Goal: Task Accomplishment & Management: Use online tool/utility

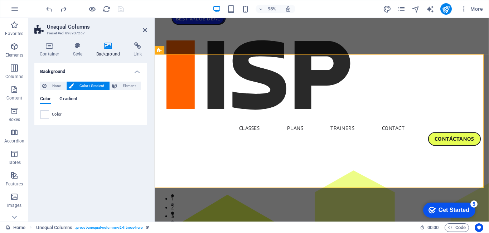
click at [70, 101] on span "Gradient" at bounding box center [68, 100] width 18 height 10
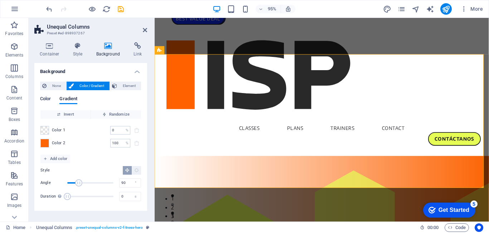
click at [49, 99] on span "Color" at bounding box center [45, 100] width 11 height 10
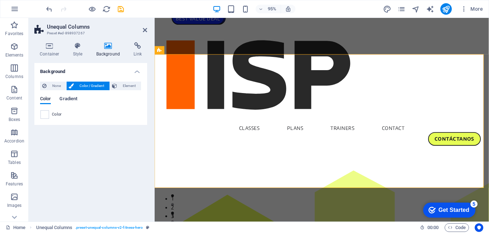
click at [67, 99] on span "Gradient" at bounding box center [68, 100] width 18 height 10
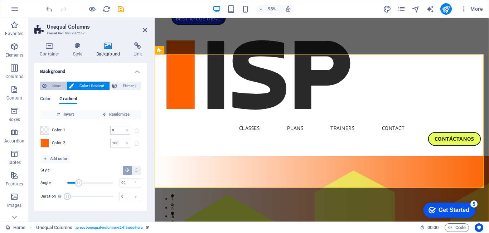
click at [55, 87] on span "None" at bounding box center [56, 86] width 15 height 9
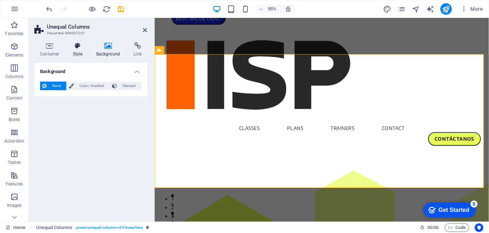
click at [75, 48] on icon at bounding box center [78, 45] width 20 height 7
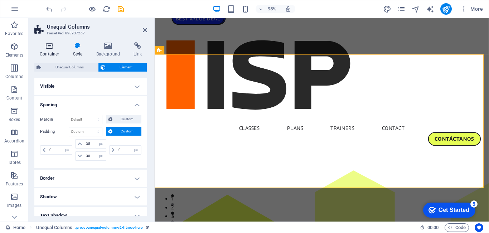
click at [49, 49] on icon at bounding box center [49, 45] width 30 height 7
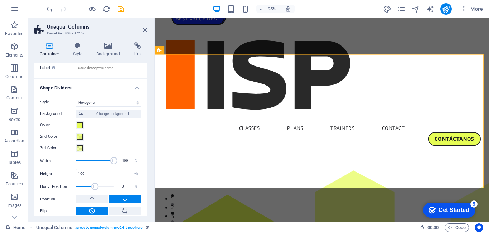
scroll to position [245, 0]
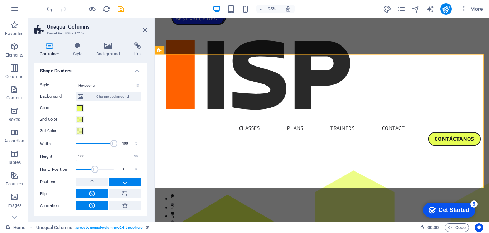
click at [99, 82] on select "None Triangle Square Diagonal Polygon 1 Polygon 2 Zigzag Multiple Zigzags Waves…" at bounding box center [109, 85] width 66 height 9
select select "triangle"
click at [76, 90] on select "None Triangle Square Diagonal Polygon 1 Polygon 2 Zigzag Multiple Zigzags Waves…" at bounding box center [109, 85] width 66 height 9
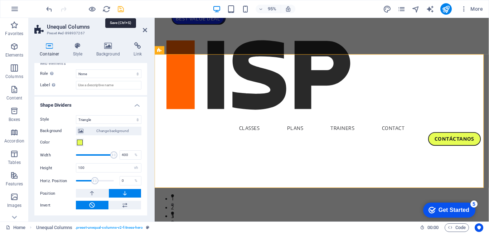
click at [121, 6] on icon "save" at bounding box center [121, 9] width 8 height 8
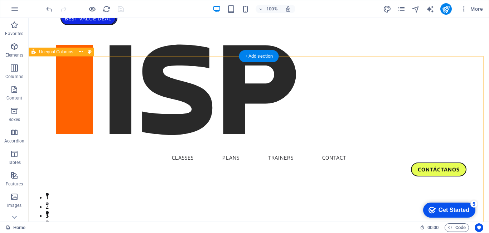
select select "triangle"
select select "vh"
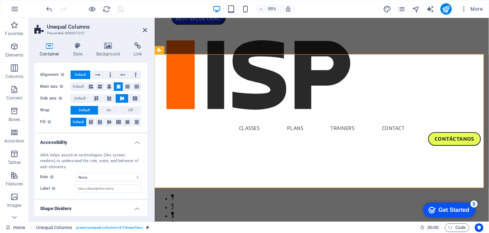
scroll to position [179, 0]
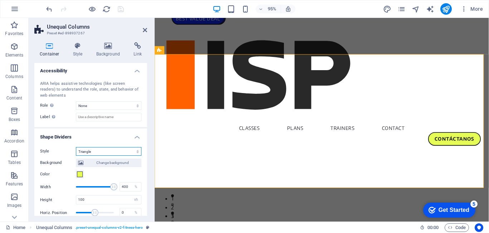
click at [96, 150] on select "None Triangle Square Diagonal Polygon 1 Polygon 2 Zigzag Multiple Zigzags Waves…" at bounding box center [109, 151] width 66 height 9
drag, startPoint x: 111, startPoint y: 188, endPoint x: 105, endPoint y: 188, distance: 6.4
click at [105, 188] on span at bounding box center [105, 186] width 7 height 7
drag, startPoint x: 105, startPoint y: 188, endPoint x: 93, endPoint y: 188, distance: 11.5
click at [93, 188] on span at bounding box center [93, 186] width 7 height 7
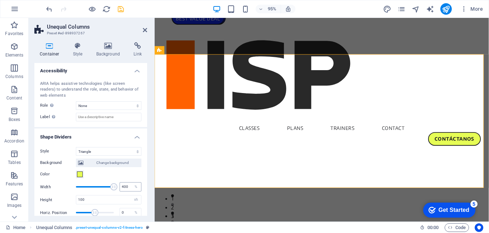
drag, startPoint x: 93, startPoint y: 188, endPoint x: 120, endPoint y: 187, distance: 26.9
click at [120, 187] on div "Width 400 %" at bounding box center [90, 187] width 101 height 11
drag, startPoint x: 112, startPoint y: 186, endPoint x: 105, endPoint y: 187, distance: 6.8
click at [105, 187] on span at bounding box center [107, 186] width 7 height 7
drag, startPoint x: 105, startPoint y: 187, endPoint x: 117, endPoint y: 188, distance: 12.3
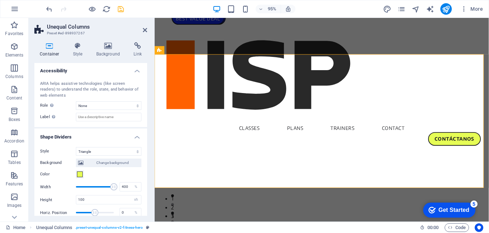
click at [117, 188] on div "Width 400 %" at bounding box center [90, 187] width 101 height 11
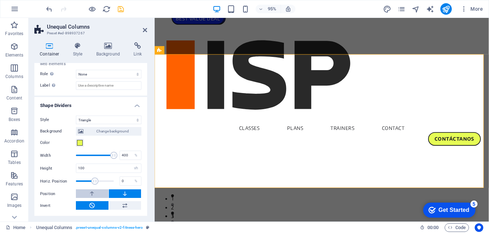
click at [98, 194] on button at bounding box center [92, 194] width 33 height 9
click at [120, 196] on button at bounding box center [125, 194] width 33 height 9
click at [122, 206] on icon at bounding box center [125, 205] width 6 height 9
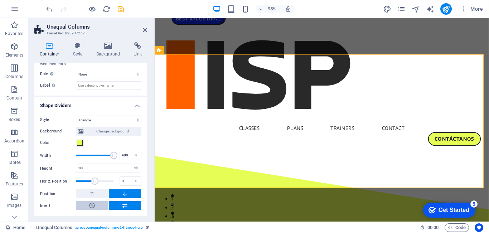
click at [96, 203] on button at bounding box center [92, 205] width 33 height 9
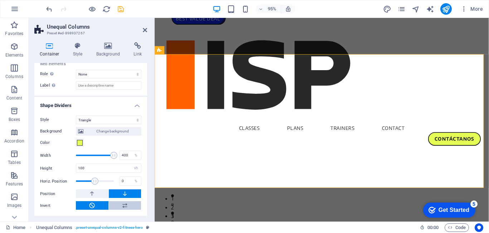
click at [122, 204] on icon at bounding box center [125, 205] width 6 height 9
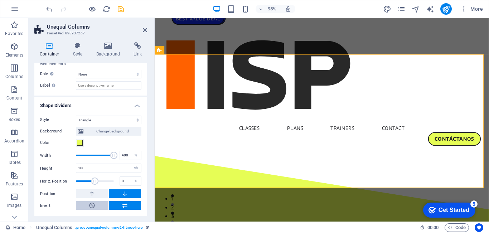
click at [100, 206] on button at bounding box center [92, 205] width 33 height 9
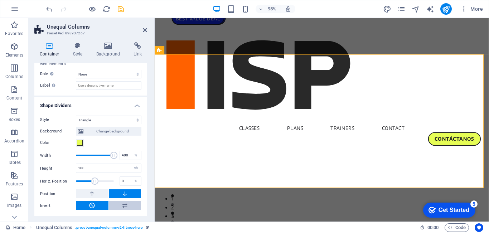
click at [127, 210] on button at bounding box center [125, 205] width 33 height 9
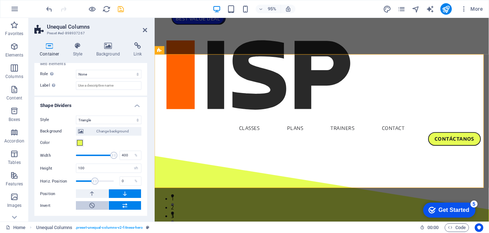
click at [101, 206] on button at bounding box center [92, 205] width 33 height 9
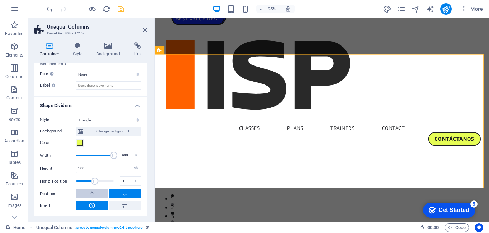
click at [93, 193] on icon at bounding box center [92, 194] width 6 height 9
click at [122, 195] on icon at bounding box center [125, 194] width 6 height 9
drag, startPoint x: 113, startPoint y: 156, endPoint x: 100, endPoint y: 157, distance: 12.6
click at [100, 157] on span at bounding box center [100, 155] width 7 height 7
drag, startPoint x: 100, startPoint y: 157, endPoint x: 121, endPoint y: 156, distance: 21.2
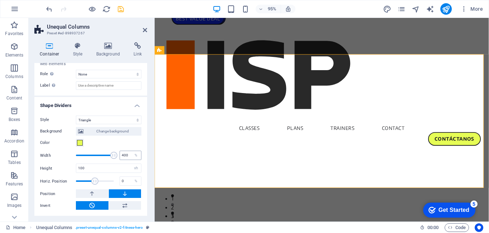
click at [121, 156] on div "Width 400 %" at bounding box center [90, 155] width 101 height 11
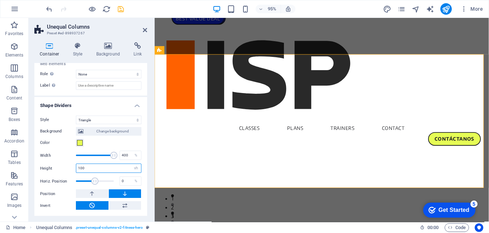
click at [113, 168] on input "100" at bounding box center [108, 168] width 65 height 9
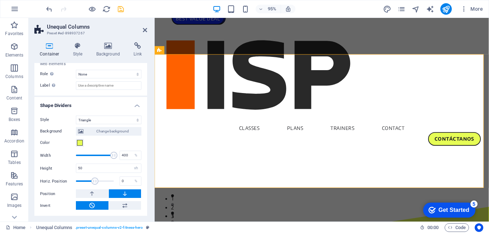
click at [58, 164] on div "Height 50 auto px rem em vh vw" at bounding box center [90, 168] width 101 height 9
drag, startPoint x: 99, startPoint y: 170, endPoint x: 64, endPoint y: 172, distance: 34.8
click at [64, 172] on div "Height 50 auto px rem em vh vw" at bounding box center [90, 168] width 101 height 9
type input "95"
click at [66, 166] on div "Height 95 auto px rem em vh vw" at bounding box center [90, 168] width 101 height 9
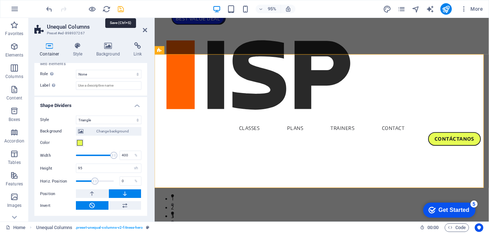
click at [122, 10] on icon "save" at bounding box center [121, 9] width 8 height 8
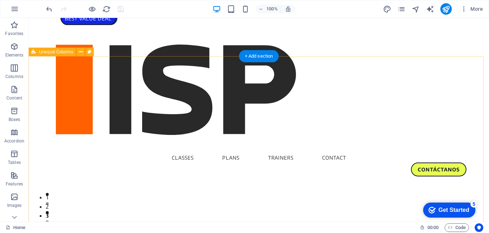
select select "triangle"
select select "vh"
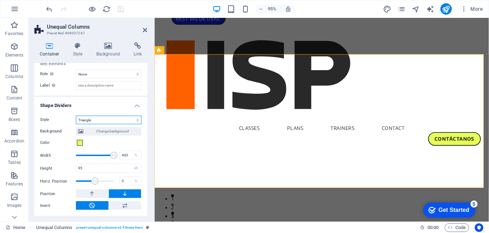
click at [94, 118] on select "None Triangle Square Diagonal Polygon 1 Polygon 2 Zigzag Multiple Zigzags Waves…" at bounding box center [109, 120] width 66 height 9
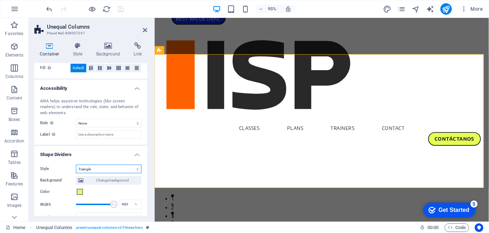
scroll to position [175, 0]
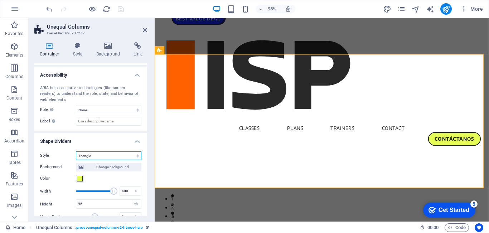
click at [93, 153] on select "None Triangle Square Diagonal Polygon 1 Polygon 2 Zigzag Multiple Zigzags Waves…" at bounding box center [109, 156] width 66 height 9
click at [76, 152] on select "None Triangle Square Diagonal Polygon 1 Polygon 2 Zigzag Multiple Zigzags Waves…" at bounding box center [109, 156] width 66 height 9
click at [90, 154] on select "None Triangle Square Diagonal Polygon 1 Polygon 2 Zigzag Multiple Zigzags Waves…" at bounding box center [109, 156] width 66 height 9
select select "diagonal"
click at [76, 152] on select "None Triangle Square Diagonal Polygon 1 Polygon 2 Zigzag Multiple Zigzags Waves…" at bounding box center [109, 156] width 66 height 9
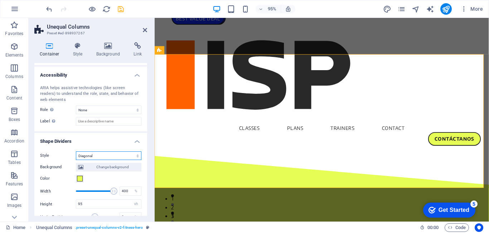
scroll to position [211, 0]
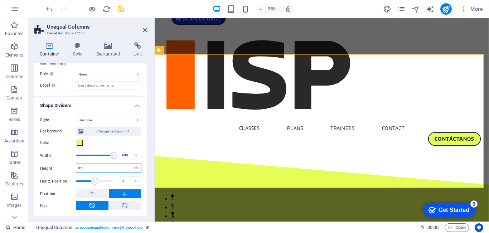
drag, startPoint x: 95, startPoint y: 168, endPoint x: 61, endPoint y: 172, distance: 34.3
click at [62, 172] on div "Height 95 auto px rem em vh vw" at bounding box center [90, 168] width 101 height 9
type input "100"
click at [62, 164] on div "Height 100 auto px rem em vh vw" at bounding box center [90, 168] width 101 height 9
click at [123, 9] on icon "save" at bounding box center [121, 9] width 8 height 8
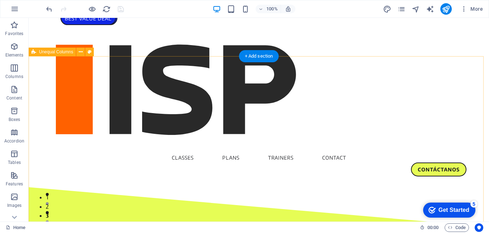
select select "diagonal"
select select "vh"
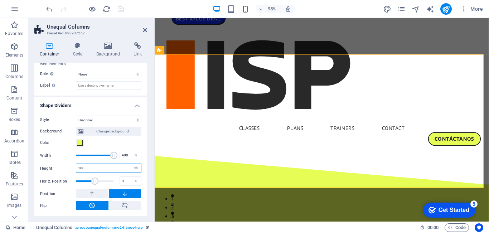
drag, startPoint x: 96, startPoint y: 168, endPoint x: 51, endPoint y: 180, distance: 46.5
click at [51, 180] on div "Background Change background Color 2nd Color 3rd Color Width 400 % Height 100 a…" at bounding box center [90, 167] width 101 height 86
click at [55, 163] on div "Background Change background Color 2nd Color 3rd Color Width 400 % Height 85 au…" at bounding box center [90, 167] width 101 height 86
drag, startPoint x: 90, startPoint y: 171, endPoint x: 53, endPoint y: 177, distance: 37.8
click at [53, 177] on div "Background Change background Color 2nd Color 3rd Color Width 400 % Height 85 au…" at bounding box center [90, 167] width 101 height 86
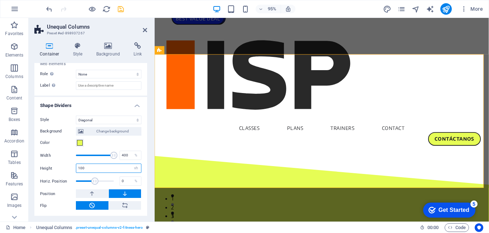
type input "100"
click at [59, 164] on div "Height 100 auto px rem em vh vw" at bounding box center [90, 168] width 101 height 9
click at [95, 195] on icon at bounding box center [92, 194] width 6 height 9
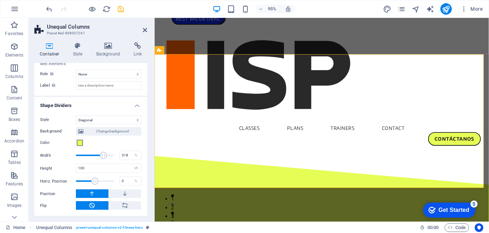
drag, startPoint x: 113, startPoint y: 155, endPoint x: 102, endPoint y: 155, distance: 10.7
click at [102, 155] on span at bounding box center [103, 155] width 7 height 7
drag, startPoint x: 102, startPoint y: 155, endPoint x: 88, endPoint y: 155, distance: 13.6
click at [88, 155] on span at bounding box center [88, 155] width 7 height 7
click at [124, 192] on icon at bounding box center [125, 194] width 6 height 9
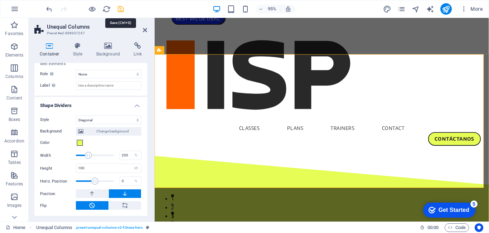
click at [121, 8] on icon "save" at bounding box center [121, 9] width 8 height 8
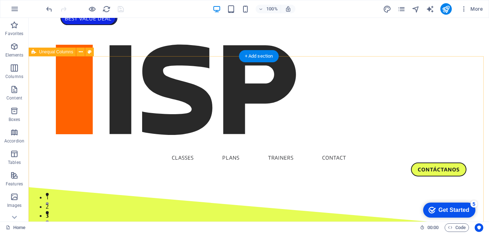
select select "diagonal"
select select "vh"
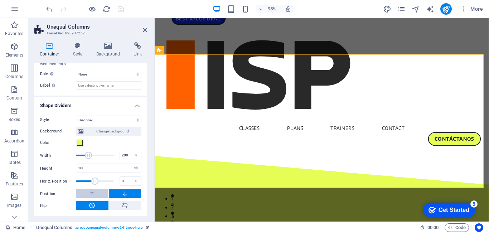
click at [93, 196] on icon at bounding box center [92, 194] width 6 height 9
click at [120, 194] on button at bounding box center [125, 194] width 33 height 9
click at [124, 205] on icon at bounding box center [125, 205] width 6 height 9
click at [95, 205] on icon at bounding box center [92, 205] width 6 height 9
drag, startPoint x: 89, startPoint y: 158, endPoint x: 128, endPoint y: 159, distance: 39.4
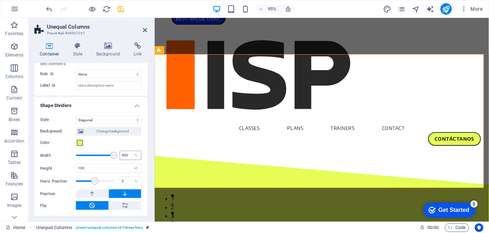
click at [128, 159] on div "Width 200 %" at bounding box center [90, 155] width 101 height 11
drag, startPoint x: 101, startPoint y: 168, endPoint x: 41, endPoint y: 174, distance: 60.9
click at [42, 174] on div "Background Change background Color 2nd Color 3rd Color Width 200 % Height 100 a…" at bounding box center [90, 167] width 101 height 86
click at [96, 120] on select "None Triangle Square Diagonal Polygon 1 Polygon 2 Zigzag Multiple Zigzags Waves…" at bounding box center [109, 120] width 66 height 9
click at [76, 116] on select "None Triangle Square Diagonal Polygon 1 Polygon 2 Zigzag Multiple Zigzags Waves…" at bounding box center [109, 120] width 66 height 9
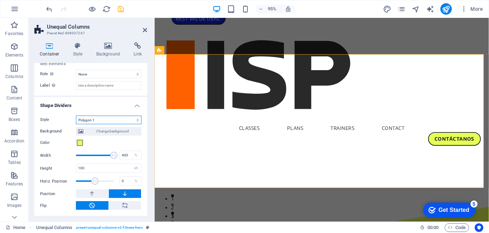
click at [101, 121] on select "None Triangle Square Diagonal Polygon 1 Polygon 2 Zigzag Multiple Zigzags Waves…" at bounding box center [109, 120] width 66 height 9
select select "polygon-2"
click at [76, 116] on select "None Triangle Square Diagonal Polygon 1 Polygon 2 Zigzag Multiple Zigzags Waves…" at bounding box center [109, 120] width 66 height 9
drag, startPoint x: 111, startPoint y: 156, endPoint x: 86, endPoint y: 157, distance: 25.1
click at [86, 157] on span at bounding box center [87, 155] width 7 height 7
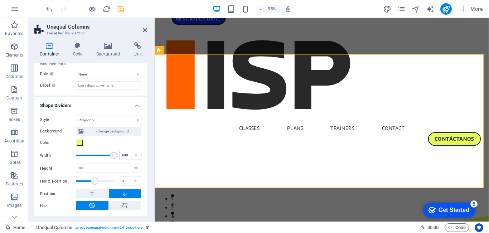
drag, startPoint x: 97, startPoint y: 154, endPoint x: 128, endPoint y: 152, distance: 31.6
click at [128, 152] on div "Width 200 %" at bounding box center [90, 155] width 101 height 11
click at [53, 172] on div "Height 120 auto px rem em vh vw" at bounding box center [90, 168] width 101 height 9
drag, startPoint x: 89, startPoint y: 168, endPoint x: 61, endPoint y: 168, distance: 28.3
click at [61, 168] on div "Height 120 auto px rem em vh vw" at bounding box center [90, 168] width 101 height 9
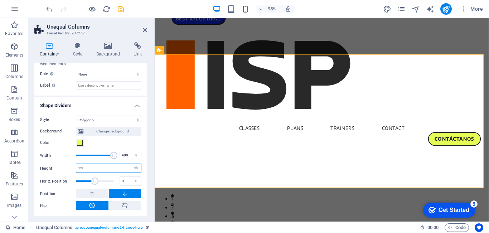
type input "150"
click at [61, 167] on label "Height" at bounding box center [58, 169] width 36 height 4
click at [121, 9] on icon "save" at bounding box center [121, 9] width 8 height 8
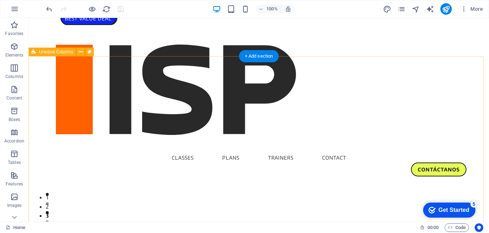
select select "polygon-2"
select select "vh"
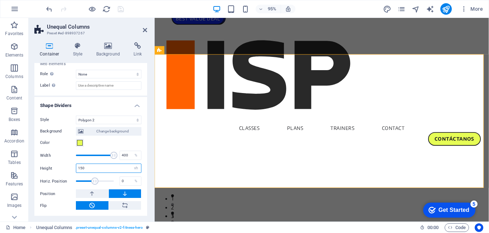
click at [90, 165] on input "150" at bounding box center [108, 168] width 65 height 9
type input "100"
click at [65, 164] on div "Height 100 auto px rem em vh vw" at bounding box center [90, 168] width 101 height 9
click at [120, 11] on icon "save" at bounding box center [121, 9] width 8 height 8
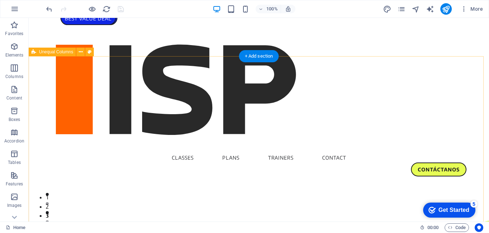
select select "polygon-2"
select select "vh"
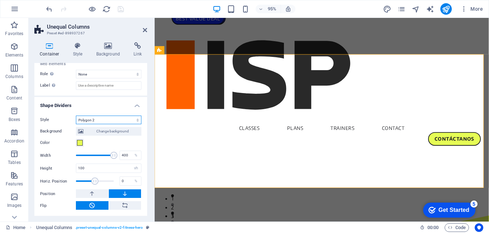
click at [103, 118] on select "None Triangle Square Diagonal Polygon 1 Polygon 2 Zigzag Multiple Zigzags Waves…" at bounding box center [109, 120] width 66 height 9
click at [76, 116] on select "None Triangle Square Diagonal Polygon 1 Polygon 2 Zigzag Multiple Zigzags Waves…" at bounding box center [109, 120] width 66 height 9
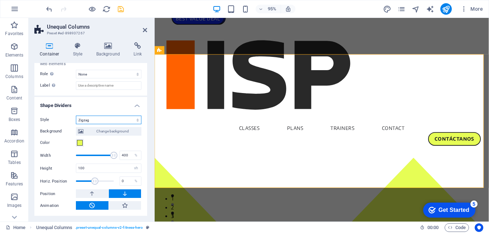
click at [102, 121] on select "None Triangle Square Diagonal Polygon 1 Polygon 2 Zigzag Multiple Zigzags Waves…" at bounding box center [109, 120] width 66 height 9
click at [76, 116] on select "None Triangle Square Diagonal Polygon 1 Polygon 2 Zigzag Multiple Zigzags Waves…" at bounding box center [109, 120] width 66 height 9
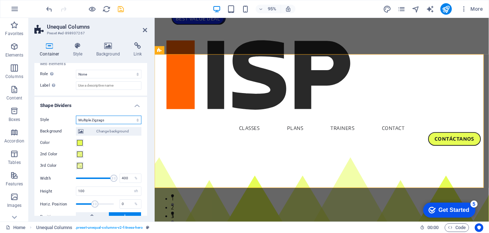
click at [99, 124] on select "None Triangle Square Diagonal Polygon 1 Polygon 2 Zigzag Multiple Zigzags Waves…" at bounding box center [109, 120] width 66 height 9
click at [76, 116] on select "None Triangle Square Diagonal Polygon 1 Polygon 2 Zigzag Multiple Zigzags Waves…" at bounding box center [109, 120] width 66 height 9
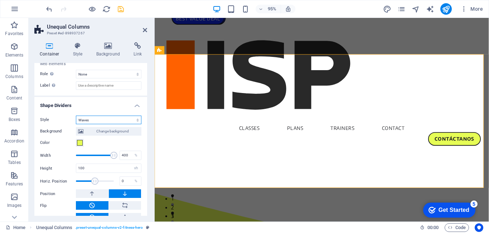
click at [105, 121] on select "None Triangle Square Diagonal Polygon 1 Polygon 2 Zigzag Multiple Zigzags Waves…" at bounding box center [109, 120] width 66 height 9
click at [76, 116] on select "None Triangle Square Diagonal Polygon 1 Polygon 2 Zigzag Multiple Zigzags Waves…" at bounding box center [109, 120] width 66 height 9
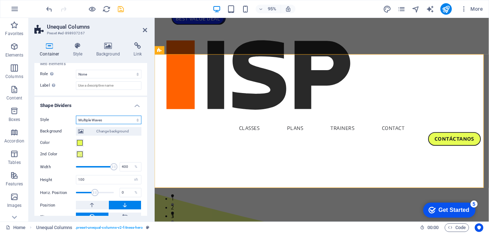
click at [104, 120] on select "None Triangle Square Diagonal Polygon 1 Polygon 2 Zigzag Multiple Zigzags Waves…" at bounding box center [109, 120] width 66 height 9
click at [76, 116] on select "None Triangle Square Diagonal Polygon 1 Polygon 2 Zigzag Multiple Zigzags Waves…" at bounding box center [109, 120] width 66 height 9
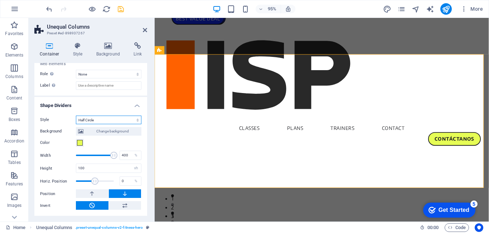
click at [107, 121] on select "None Triangle Square Diagonal Polygon 1 Polygon 2 Zigzag Multiple Zigzags Waves…" at bounding box center [109, 120] width 66 height 9
click at [76, 116] on select "None Triangle Square Diagonal Polygon 1 Polygon 2 Zigzag Multiple Zigzags Waves…" at bounding box center [109, 120] width 66 height 9
click at [114, 118] on select "None Triangle Square Diagonal Polygon 1 Polygon 2 Zigzag Multiple Zigzags Waves…" at bounding box center [109, 120] width 66 height 9
click at [76, 116] on select "None Triangle Square Diagonal Polygon 1 Polygon 2 Zigzag Multiple Zigzags Waves…" at bounding box center [109, 120] width 66 height 9
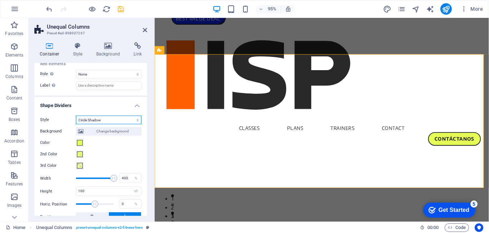
click at [108, 120] on select "None Triangle Square Diagonal Polygon 1 Polygon 2 Zigzag Multiple Zigzags Waves…" at bounding box center [109, 120] width 66 height 9
select select "blocks"
click at [76, 116] on select "None Triangle Square Diagonal Polygon 1 Polygon 2 Zigzag Multiple Zigzags Waves…" at bounding box center [109, 120] width 66 height 9
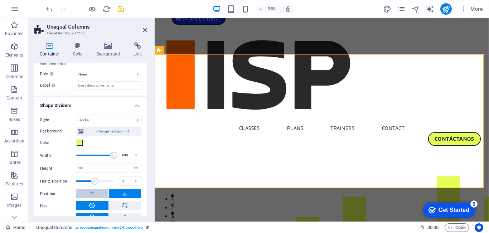
click at [95, 195] on button at bounding box center [92, 194] width 33 height 9
click at [118, 194] on button at bounding box center [125, 194] width 33 height 9
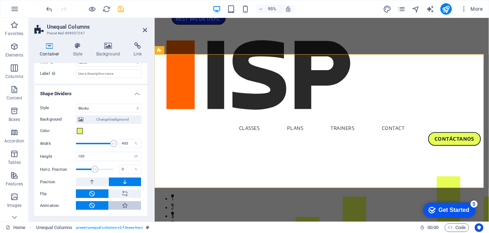
click at [129, 207] on button at bounding box center [125, 205] width 33 height 9
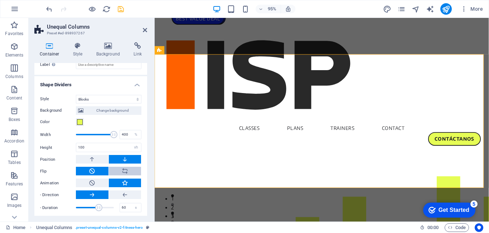
scroll to position [234, 0]
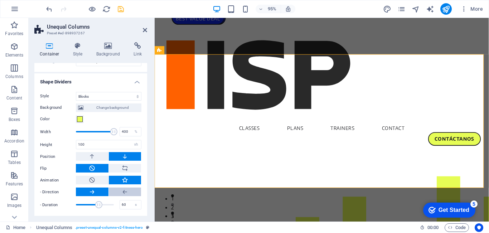
click at [123, 194] on icon at bounding box center [125, 192] width 6 height 9
click at [93, 193] on icon at bounding box center [92, 192] width 6 height 9
click at [126, 167] on icon at bounding box center [125, 168] width 6 height 9
click at [89, 171] on icon at bounding box center [92, 168] width 6 height 9
click at [99, 158] on button at bounding box center [92, 156] width 33 height 9
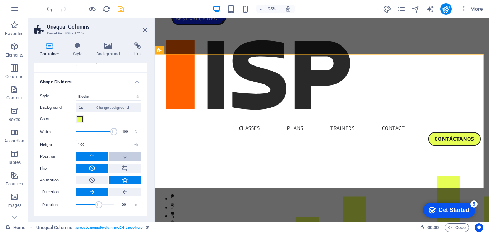
click at [130, 154] on button at bounding box center [125, 156] width 33 height 9
click at [120, 7] on icon "save" at bounding box center [121, 9] width 8 height 8
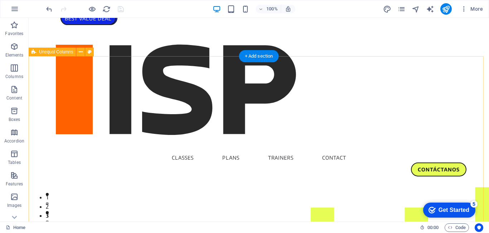
select select "blocks"
select select "vh"
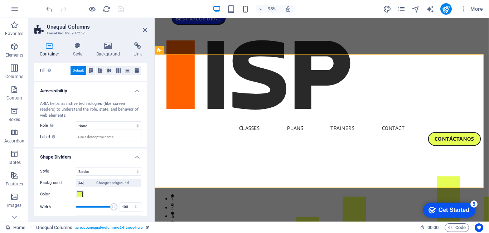
scroll to position [215, 0]
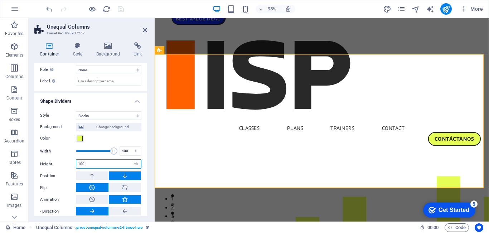
drag, startPoint x: 92, startPoint y: 161, endPoint x: 61, endPoint y: 166, distance: 31.2
click at [61, 166] on div "Height 100 auto px rem em vh vw" at bounding box center [90, 163] width 101 height 9
click at [61, 166] on div "Height 120 auto px rem em vh vw" at bounding box center [90, 163] width 101 height 9
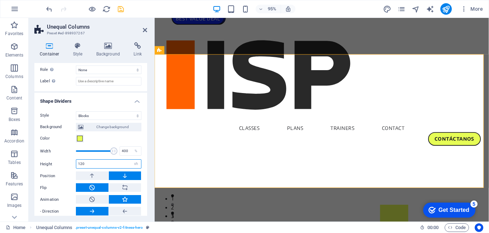
drag, startPoint x: 99, startPoint y: 165, endPoint x: 39, endPoint y: 168, distance: 59.9
click at [39, 168] on div "Style None Triangle Square Diagonal Polygon 1 Polygon 2 Zigzag Multiple Zigzags…" at bounding box center [90, 171] width 113 height 130
click at [67, 164] on label "Height" at bounding box center [58, 164] width 36 height 4
drag, startPoint x: 80, startPoint y: 167, endPoint x: 44, endPoint y: 171, distance: 35.7
click at [44, 171] on div "Background Change background Color 2nd Color 3rd Color Width 400 % Height 160 a…" at bounding box center [90, 175] width 101 height 110
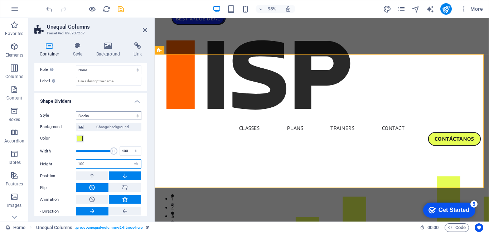
type input "100"
click at [109, 116] on select "None Triangle Square Diagonal Polygon 1 Polygon 2 Zigzag Multiple Zigzags Waves…" at bounding box center [109, 115] width 66 height 9
click at [76, 111] on select "None Triangle Square Diagonal Polygon 1 Polygon 2 Zigzag Multiple Zigzags Waves…" at bounding box center [109, 115] width 66 height 9
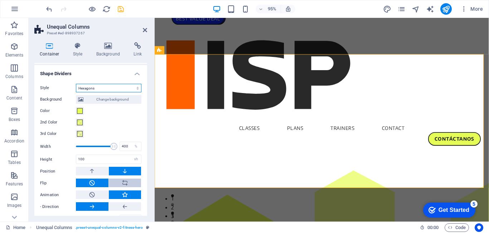
scroll to position [251, 0]
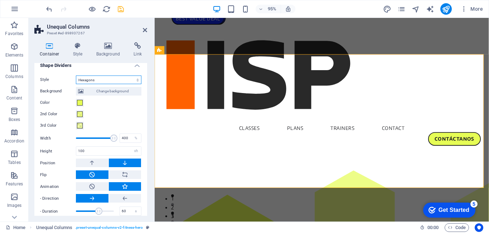
click at [107, 82] on select "None Triangle Square Diagonal Polygon 1 Polygon 2 Zigzag Multiple Zigzags Waves…" at bounding box center [109, 80] width 66 height 9
click at [76, 80] on select "None Triangle Square Diagonal Polygon 1 Polygon 2 Zigzag Multiple Zigzags Waves…" at bounding box center [109, 80] width 66 height 9
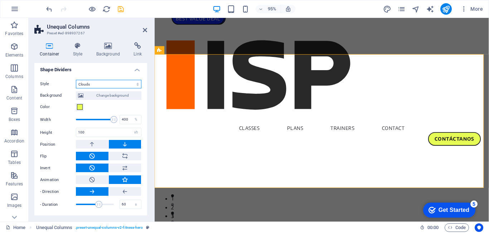
scroll to position [247, 0]
click at [105, 82] on select "None Triangle Square Diagonal Polygon 1 Polygon 2 Zigzag Multiple Zigzags Waves…" at bounding box center [109, 84] width 66 height 9
select select "multiple-clouds"
click at [76, 80] on select "None Triangle Square Diagonal Polygon 1 Polygon 2 Zigzag Multiple Zigzags Waves…" at bounding box center [109, 84] width 66 height 9
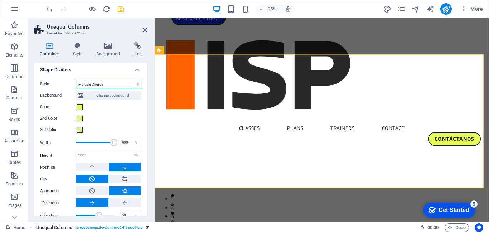
scroll to position [251, 0]
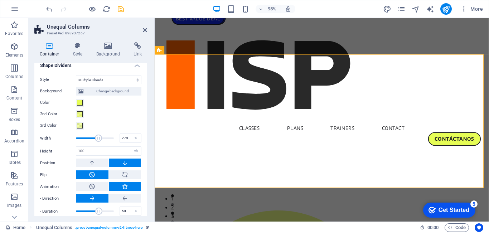
drag, startPoint x: 113, startPoint y: 137, endPoint x: 98, endPoint y: 140, distance: 15.0
click at [98, 140] on span at bounding box center [98, 138] width 7 height 7
drag, startPoint x: 98, startPoint y: 140, endPoint x: 81, endPoint y: 139, distance: 17.2
click at [82, 140] on span at bounding box center [85, 138] width 7 height 7
drag, startPoint x: 103, startPoint y: 138, endPoint x: 111, endPoint y: 138, distance: 8.2
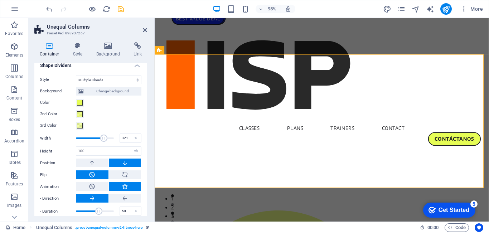
click at [107, 138] on span at bounding box center [103, 138] width 7 height 7
drag, startPoint x: 109, startPoint y: 138, endPoint x: 93, endPoint y: 139, distance: 16.2
click at [94, 139] on span at bounding box center [95, 138] width 7 height 7
click at [120, 10] on icon "save" at bounding box center [121, 9] width 8 height 8
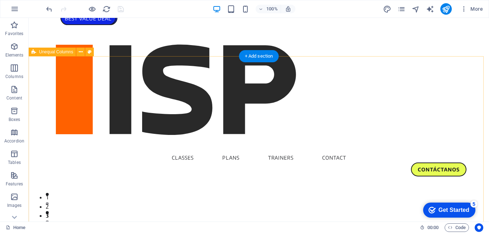
select select "multiple-clouds"
select select "vh"
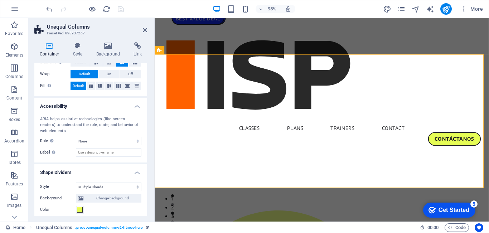
scroll to position [179, 0]
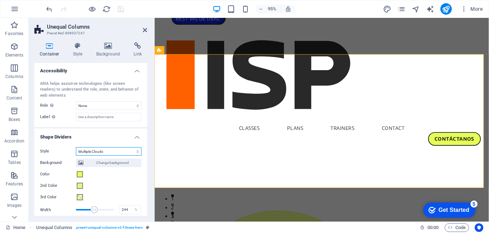
click at [98, 148] on select "None Triangle Square Diagonal Polygon 1 Polygon 2 Zigzag Multiple Zigzags Waves…" at bounding box center [109, 151] width 66 height 9
click at [76, 147] on select "None Triangle Square Diagonal Polygon 1 Polygon 2 Zigzag Multiple Zigzags Waves…" at bounding box center [109, 151] width 66 height 9
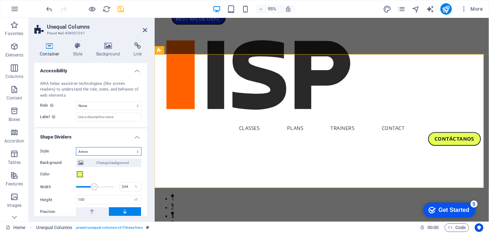
click at [97, 150] on select "None Triangle Square Diagonal Polygon 1 Polygon 2 Zigzag Multiple Zigzags Waves…" at bounding box center [109, 151] width 66 height 9
click at [76, 147] on select "None Triangle Square Diagonal Polygon 1 Polygon 2 Zigzag Multiple Zigzags Waves…" at bounding box center [109, 151] width 66 height 9
click at [100, 150] on select "None Triangle Square Diagonal Polygon 1 Polygon 2 Zigzag Multiple Zigzags Waves…" at bounding box center [109, 151] width 66 height 9
click at [76, 147] on select "None Triangle Square Diagonal Polygon 1 Polygon 2 Zigzag Multiple Zigzags Waves…" at bounding box center [109, 151] width 66 height 9
click at [101, 150] on select "None Triangle Square Diagonal Polygon 1 Polygon 2 Zigzag Multiple Zigzags Waves…" at bounding box center [109, 151] width 66 height 9
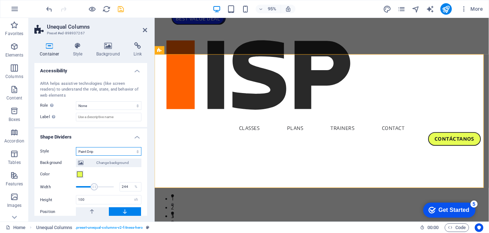
click at [76, 147] on select "None Triangle Square Diagonal Polygon 1 Polygon 2 Zigzag Multiple Zigzags Waves…" at bounding box center [109, 151] width 66 height 9
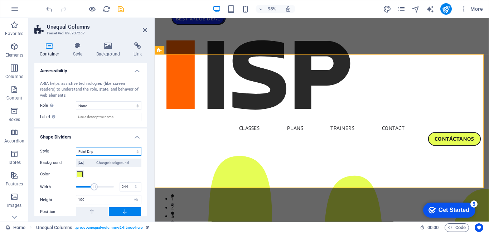
click at [102, 150] on select "None Triangle Square Diagonal Polygon 1 Polygon 2 Zigzag Multiple Zigzags Waves…" at bounding box center [109, 151] width 66 height 9
click at [76, 147] on select "None Triangle Square Diagonal Polygon 1 Polygon 2 Zigzag Multiple Zigzags Waves…" at bounding box center [109, 151] width 66 height 9
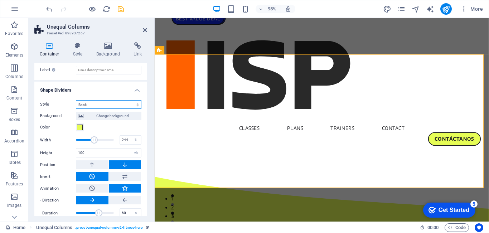
scroll to position [234, 0]
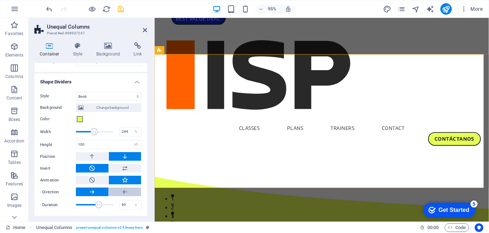
click at [118, 191] on button at bounding box center [125, 192] width 33 height 9
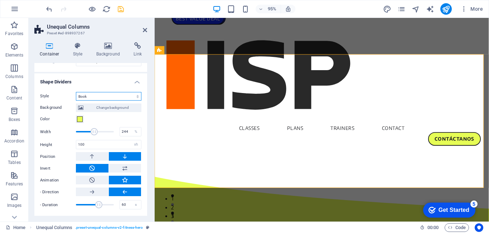
click at [103, 94] on select "None Triangle Square Diagonal Polygon 1 Polygon 2 Zigzag Multiple Zigzags Waves…" at bounding box center [109, 96] width 66 height 9
click at [76, 92] on select "None Triangle Square Diagonal Polygon 1 Polygon 2 Zigzag Multiple Zigzags Waves…" at bounding box center [109, 96] width 66 height 9
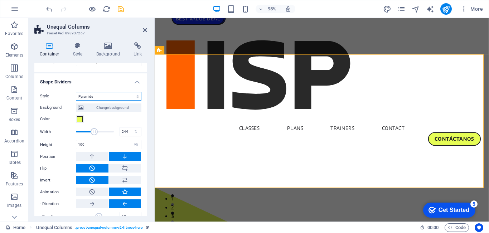
click at [100, 98] on select "None Triangle Square Diagonal Polygon 1 Polygon 2 Zigzag Multiple Zigzags Waves…" at bounding box center [109, 96] width 66 height 9
select select "fan"
click at [76, 101] on select "None Triangle Square Diagonal Polygon 1 Polygon 2 Zigzag Multiple Zigzags Waves…" at bounding box center [109, 96] width 66 height 9
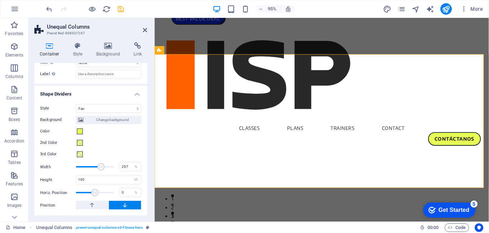
drag, startPoint x: 95, startPoint y: 167, endPoint x: 100, endPoint y: 167, distance: 4.7
click at [100, 167] on span at bounding box center [100, 166] width 7 height 7
click at [67, 167] on label "Width" at bounding box center [58, 167] width 36 height 4
drag, startPoint x: 98, startPoint y: 166, endPoint x: 113, endPoint y: 166, distance: 15.1
click at [113, 166] on span at bounding box center [113, 166] width 7 height 7
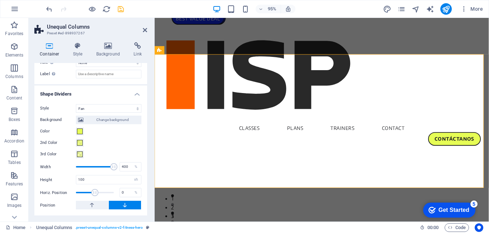
click at [64, 166] on label "Width" at bounding box center [58, 167] width 36 height 4
drag, startPoint x: 110, startPoint y: 167, endPoint x: 85, endPoint y: 167, distance: 25.1
click at [85, 167] on span at bounding box center [86, 166] width 7 height 7
drag, startPoint x: 85, startPoint y: 167, endPoint x: 104, endPoint y: 167, distance: 19.4
click at [98, 167] on span at bounding box center [94, 166] width 7 height 7
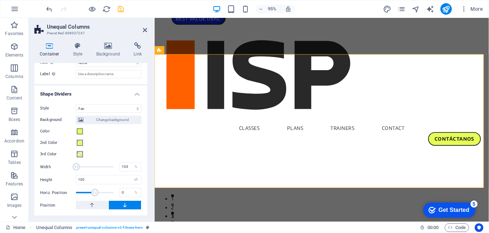
drag, startPoint x: 102, startPoint y: 167, endPoint x: 76, endPoint y: 165, distance: 25.9
click at [76, 165] on span at bounding box center [76, 166] width 7 height 7
drag, startPoint x: 77, startPoint y: 164, endPoint x: 93, endPoint y: 163, distance: 16.2
click at [93, 163] on span at bounding box center [93, 166] width 7 height 7
drag, startPoint x: 92, startPoint y: 166, endPoint x: 99, endPoint y: 167, distance: 7.2
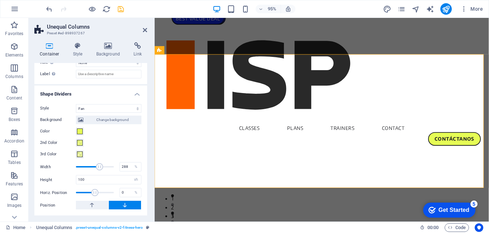
click at [99, 167] on span at bounding box center [99, 166] width 7 height 7
click at [118, 11] on icon "save" at bounding box center [121, 9] width 8 height 8
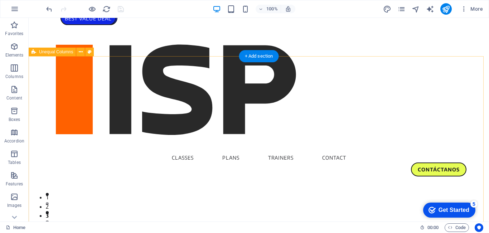
select select "fan"
select select "vh"
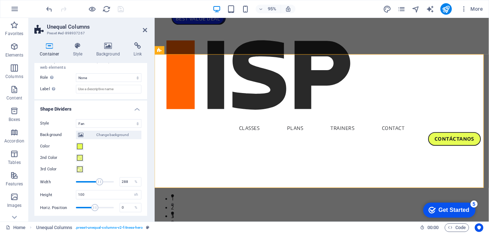
scroll to position [215, 0]
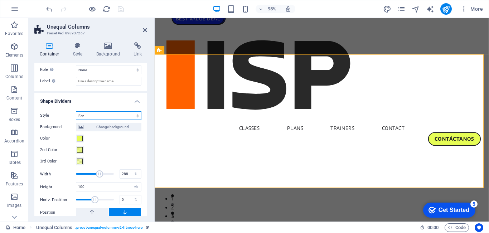
click at [96, 116] on select "None Triangle Square Diagonal Polygon 1 Polygon 2 Zigzag Multiple Zigzags Waves…" at bounding box center [109, 115] width 66 height 9
click at [76, 111] on select "None Triangle Square Diagonal Polygon 1 Polygon 2 Zigzag Multiple Zigzags Waves…" at bounding box center [109, 115] width 66 height 9
click at [105, 115] on select "None Triangle Square Diagonal Polygon 1 Polygon 2 Zigzag Multiple Zigzags Waves…" at bounding box center [109, 115] width 66 height 9
click at [76, 111] on select "None Triangle Square Diagonal Polygon 1 Polygon 2 Zigzag Multiple Zigzags Waves…" at bounding box center [109, 115] width 66 height 9
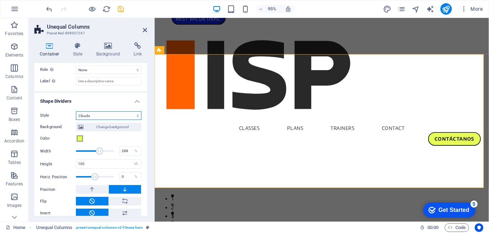
click at [104, 115] on select "None Triangle Square Diagonal Polygon 1 Polygon 2 Zigzag Multiple Zigzags Waves…" at bounding box center [109, 115] width 66 height 9
click at [76, 111] on select "None Triangle Square Diagonal Polygon 1 Polygon 2 Zigzag Multiple Zigzags Waves…" at bounding box center [109, 115] width 66 height 9
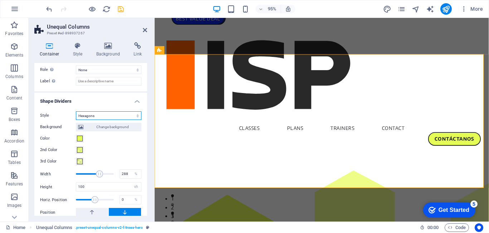
click at [110, 115] on select "None Triangle Square Diagonal Polygon 1 Polygon 2 Zigzag Multiple Zigzags Waves…" at bounding box center [109, 115] width 66 height 9
select select "circle-shadow"
click at [76, 111] on select "None Triangle Square Diagonal Polygon 1 Polygon 2 Zigzag Multiple Zigzags Waves…" at bounding box center [109, 115] width 66 height 9
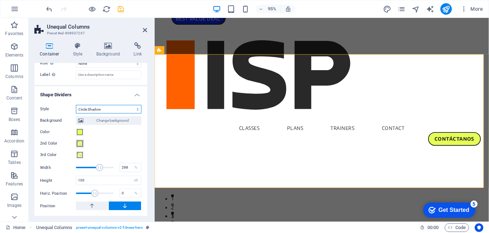
scroll to position [222, 0]
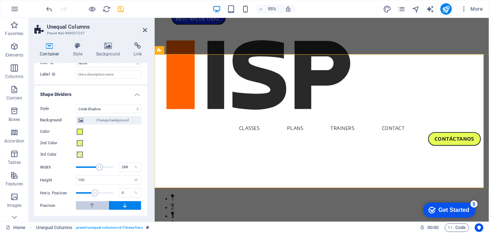
click at [92, 207] on icon at bounding box center [92, 205] width 6 height 9
click at [115, 205] on button at bounding box center [125, 205] width 33 height 9
click at [96, 205] on button at bounding box center [92, 205] width 33 height 9
click at [123, 10] on icon "save" at bounding box center [121, 9] width 8 height 8
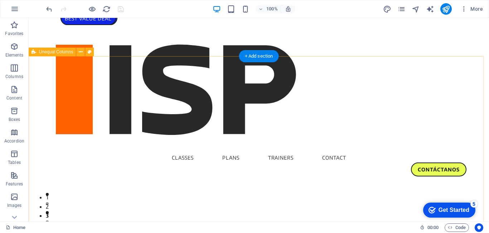
select select "circle-shadow"
select select "vh"
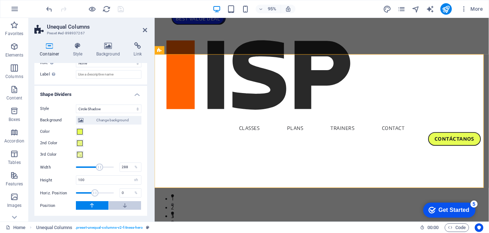
click at [119, 207] on button at bounding box center [125, 205] width 33 height 9
click at [92, 206] on icon at bounding box center [92, 205] width 6 height 9
click at [119, 206] on button at bounding box center [125, 205] width 33 height 9
drag, startPoint x: 98, startPoint y: 167, endPoint x: 86, endPoint y: 168, distance: 12.0
click at [86, 168] on span at bounding box center [86, 167] width 7 height 7
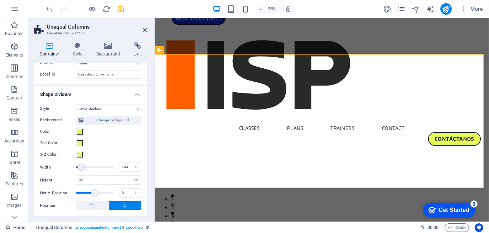
drag, startPoint x: 87, startPoint y: 167, endPoint x: 81, endPoint y: 167, distance: 6.4
click at [81, 167] on span at bounding box center [81, 167] width 7 height 7
drag, startPoint x: 81, startPoint y: 167, endPoint x: 104, endPoint y: 166, distance: 23.0
click at [104, 166] on span at bounding box center [104, 167] width 7 height 7
drag, startPoint x: 103, startPoint y: 166, endPoint x: 94, endPoint y: 168, distance: 9.5
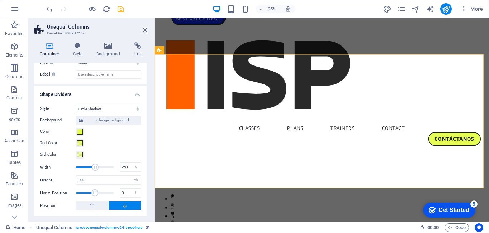
click at [94, 168] on span at bounding box center [95, 167] width 7 height 7
drag, startPoint x: 94, startPoint y: 168, endPoint x: 89, endPoint y: 169, distance: 4.4
click at [89, 169] on span at bounding box center [90, 167] width 7 height 7
drag, startPoint x: 89, startPoint y: 169, endPoint x: 85, endPoint y: 169, distance: 3.9
click at [85, 169] on span at bounding box center [85, 167] width 7 height 7
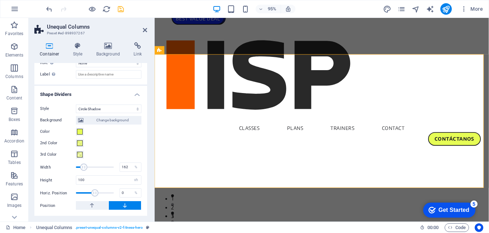
drag, startPoint x: 85, startPoint y: 169, endPoint x: 78, endPoint y: 168, distance: 7.5
click at [80, 168] on span at bounding box center [83, 167] width 7 height 7
drag, startPoint x: 80, startPoint y: 167, endPoint x: 88, endPoint y: 166, distance: 8.3
click at [88, 166] on span at bounding box center [88, 167] width 7 height 7
click at [119, 7] on icon "save" at bounding box center [121, 9] width 8 height 8
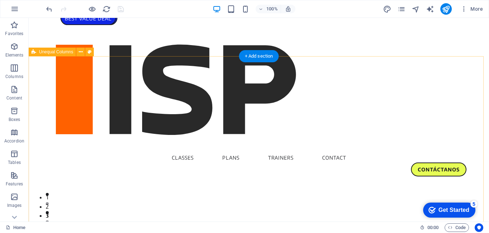
select select "circle-shadow"
select select "vh"
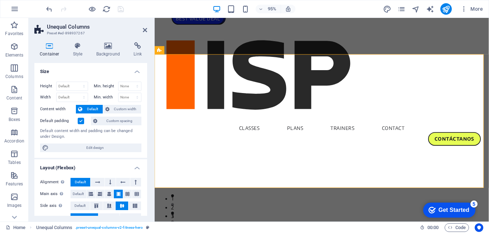
scroll to position [143, 0]
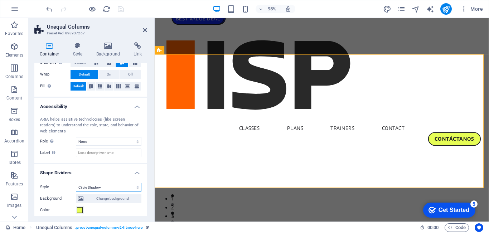
click at [93, 188] on select "None Triangle Square Diagonal Polygon 1 Polygon 2 Zigzag Multiple Zigzags Waves…" at bounding box center [109, 187] width 66 height 9
select select "circle"
click at [76, 183] on select "None Triangle Square Diagonal Polygon 1 Polygon 2 Zigzag Multiple Zigzags Waves…" at bounding box center [109, 187] width 66 height 9
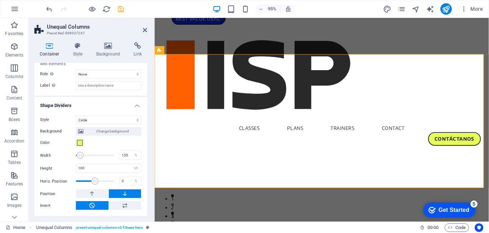
drag, startPoint x: 89, startPoint y: 157, endPoint x: 80, endPoint y: 157, distance: 8.2
click at [80, 157] on span at bounding box center [80, 155] width 7 height 7
drag, startPoint x: 80, startPoint y: 157, endPoint x: 94, endPoint y: 157, distance: 13.3
click at [94, 157] on span at bounding box center [93, 155] width 7 height 7
drag, startPoint x: 94, startPoint y: 157, endPoint x: 89, endPoint y: 157, distance: 5.0
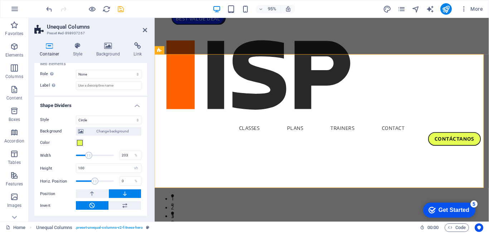
click at [89, 157] on span at bounding box center [88, 155] width 7 height 7
drag, startPoint x: 89, startPoint y: 157, endPoint x: 82, endPoint y: 157, distance: 6.1
click at [82, 157] on span at bounding box center [84, 155] width 7 height 7
drag, startPoint x: 92, startPoint y: 171, endPoint x: 59, endPoint y: 171, distance: 32.6
click at [60, 171] on div "Height 100 auto px rem em vh vw" at bounding box center [90, 168] width 101 height 9
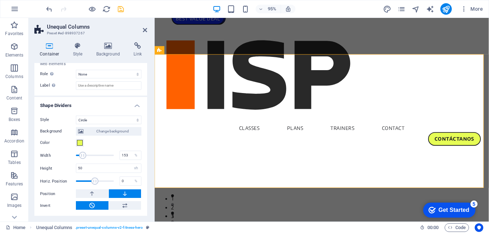
click at [66, 168] on label "Height" at bounding box center [58, 169] width 36 height 4
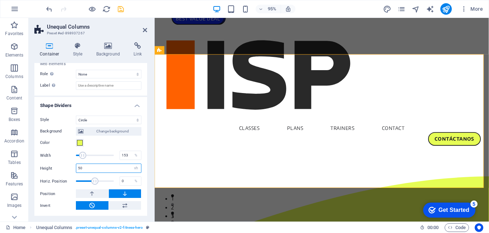
drag, startPoint x: 95, startPoint y: 169, endPoint x: 44, endPoint y: 173, distance: 50.3
click at [44, 173] on div "Background Change background Color 2nd Color 3rd Color Width 200 % Height 50 au…" at bounding box center [90, 167] width 101 height 86
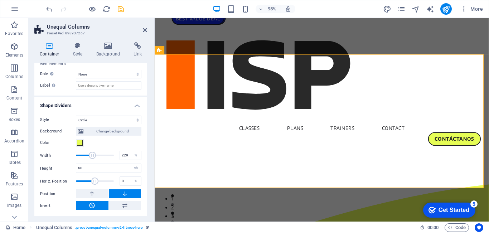
drag, startPoint x: 85, startPoint y: 157, endPoint x: 97, endPoint y: 157, distance: 12.9
click at [96, 157] on span at bounding box center [92, 155] width 7 height 7
drag, startPoint x: 97, startPoint y: 157, endPoint x: 76, endPoint y: 157, distance: 21.5
click at [76, 157] on span at bounding box center [75, 155] width 7 height 7
drag, startPoint x: 75, startPoint y: 157, endPoint x: 86, endPoint y: 157, distance: 11.5
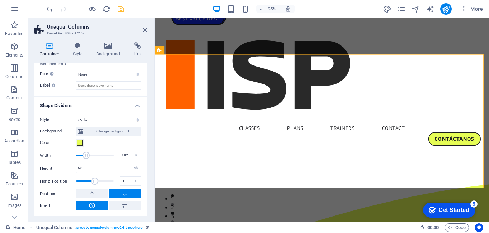
click at [86, 157] on span at bounding box center [86, 155] width 7 height 7
drag, startPoint x: 95, startPoint y: 168, endPoint x: 54, endPoint y: 170, distance: 40.9
click at [54, 170] on div "Height 60 auto px rem em vh vw" at bounding box center [90, 168] width 101 height 9
click at [57, 169] on div "Background Change background Color 2nd Color 3rd Color Width 200 % Height 40 au…" at bounding box center [90, 167] width 101 height 86
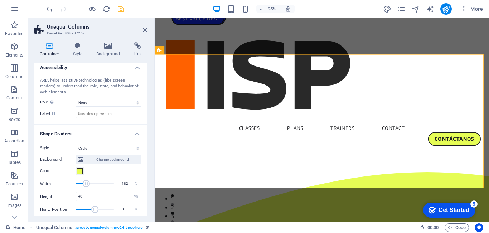
scroll to position [175, 0]
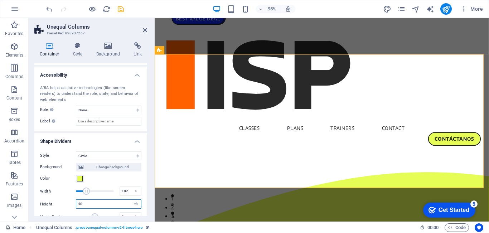
drag, startPoint x: 95, startPoint y: 204, endPoint x: 57, endPoint y: 207, distance: 38.5
click at [57, 207] on div "Height 40 auto px rem em vh vw" at bounding box center [90, 204] width 101 height 9
click at [61, 205] on label "Height" at bounding box center [58, 204] width 36 height 4
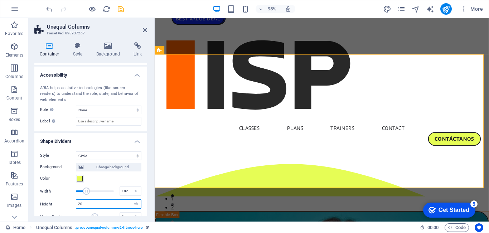
drag, startPoint x: 103, startPoint y: 201, endPoint x: 38, endPoint y: 208, distance: 66.0
click at [38, 208] on div "Style None Triangle Square Diagonal Polygon 1 Polygon 2 Zigzag Multiple Zigzags…" at bounding box center [90, 199] width 113 height 106
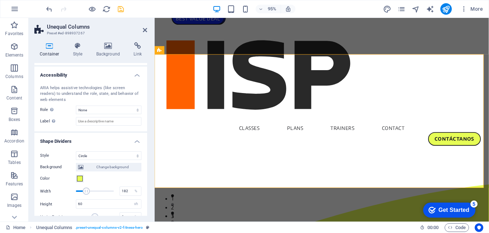
click at [57, 204] on label "Height" at bounding box center [58, 204] width 36 height 4
drag, startPoint x: 101, startPoint y: 204, endPoint x: 48, endPoint y: 205, distance: 53.4
click at [48, 205] on div "Height 60 auto px rem em vh vw" at bounding box center [90, 204] width 101 height 9
click at [58, 207] on div "Height 55 auto px rem em vh vw" at bounding box center [90, 204] width 101 height 9
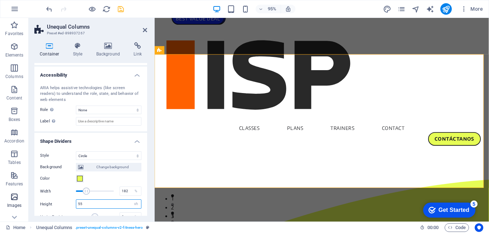
drag, startPoint x: 22, startPoint y: 205, endPoint x: 11, endPoint y: 205, distance: 10.7
click at [11, 205] on section "Favorites Elements Columns Content Boxes Accordion Tables Features Images Slide…" at bounding box center [244, 120] width 489 height 204
type input "50"
click at [65, 200] on div "Height 50 auto px rem em vh vw" at bounding box center [90, 204] width 101 height 9
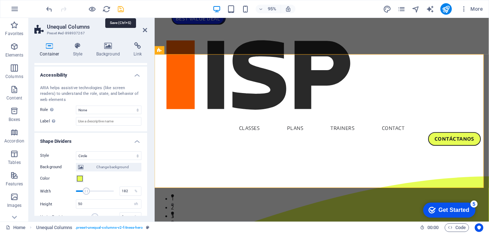
click at [118, 9] on icon "save" at bounding box center [121, 9] width 8 height 8
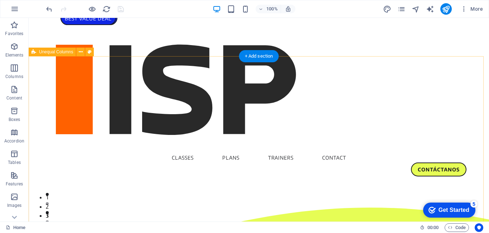
drag, startPoint x: 209, startPoint y: 89, endPoint x: 86, endPoint y: 93, distance: 123.3
select select "circle"
select select "vh"
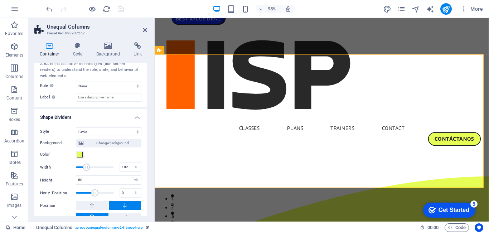
scroll to position [211, 0]
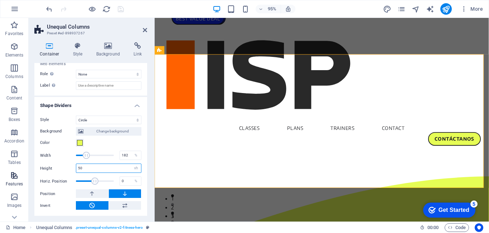
drag, startPoint x: 96, startPoint y: 170, endPoint x: 28, endPoint y: 182, distance: 69.5
click at [29, 183] on div "Container Style Background Link Size Height Default px rem % vh vw Min. height …" at bounding box center [91, 129] width 124 height 185
click at [62, 173] on div "Height 75 auto px rem em vh vw" at bounding box center [90, 168] width 101 height 9
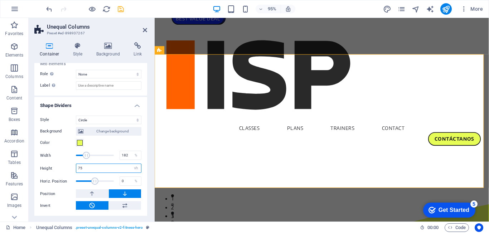
drag, startPoint x: 86, startPoint y: 169, endPoint x: 54, endPoint y: 174, distance: 32.3
click at [54, 174] on div "Background Change background Color 2nd Color 3rd Color Width 182 % Height 75 au…" at bounding box center [90, 167] width 101 height 86
click at [54, 174] on div "Background Change background Color 2nd Color 3rd Color Width 182 % Height 85 au…" at bounding box center [90, 167] width 101 height 86
drag, startPoint x: 90, startPoint y: 169, endPoint x: 70, endPoint y: 171, distance: 20.9
click at [70, 171] on div "Height 85 auto px rem em vh vw" at bounding box center [90, 168] width 101 height 9
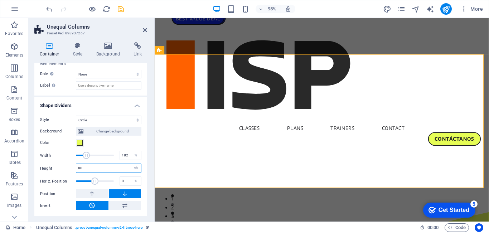
type input "80"
drag, startPoint x: 88, startPoint y: 154, endPoint x: 92, endPoint y: 155, distance: 4.4
click at [92, 155] on span at bounding box center [93, 155] width 7 height 7
drag, startPoint x: 93, startPoint y: 155, endPoint x: 99, endPoint y: 156, distance: 6.5
click at [99, 156] on span at bounding box center [96, 155] width 7 height 7
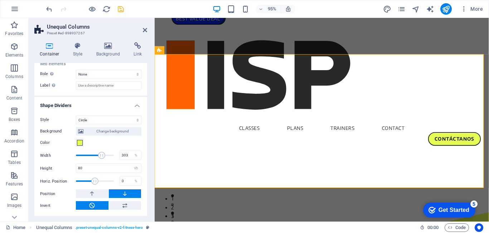
click at [101, 156] on span at bounding box center [101, 155] width 7 height 7
click at [104, 155] on span at bounding box center [104, 155] width 7 height 7
click at [121, 13] on icon "save" at bounding box center [121, 9] width 8 height 8
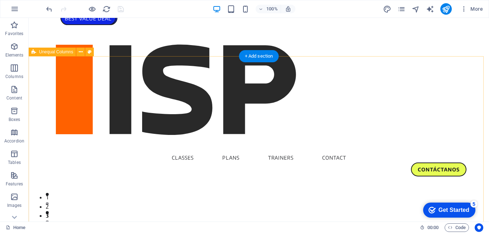
select select "circle"
select select "vh"
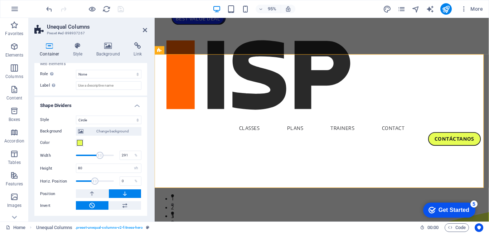
drag, startPoint x: 104, startPoint y: 156, endPoint x: 99, endPoint y: 157, distance: 5.1
click at [99, 157] on span at bounding box center [99, 155] width 7 height 7
click at [100, 156] on span at bounding box center [101, 155] width 7 height 7
click at [101, 156] on span at bounding box center [102, 155] width 7 height 7
click at [121, 11] on icon "save" at bounding box center [121, 9] width 8 height 8
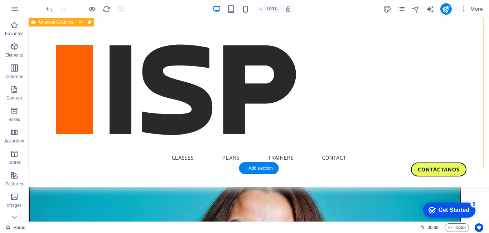
scroll to position [0, 0]
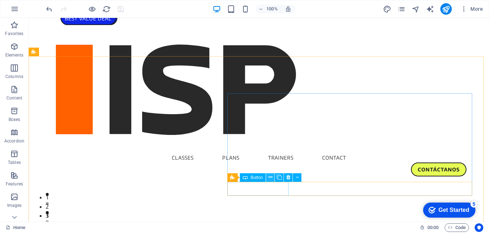
click at [269, 178] on icon at bounding box center [271, 178] width 4 height 8
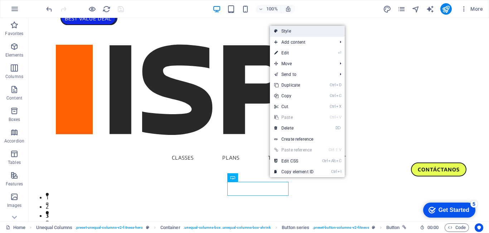
click at [303, 28] on link "Style" at bounding box center [307, 31] width 75 height 11
select select "rem"
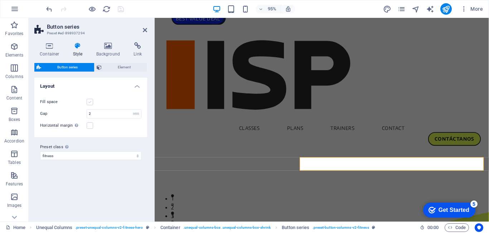
click at [92, 102] on label at bounding box center [90, 102] width 6 height 6
click at [0, 0] on input "Fill space" at bounding box center [0, 0] width 0 height 0
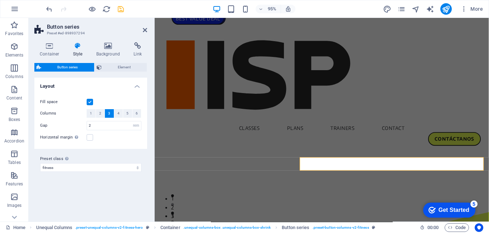
click at [92, 102] on label at bounding box center [90, 102] width 6 height 6
click at [0, 0] on input "Fill space" at bounding box center [0, 0] width 0 height 0
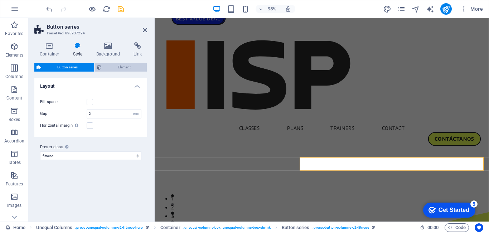
click at [109, 68] on span "Element" at bounding box center [124, 67] width 41 height 9
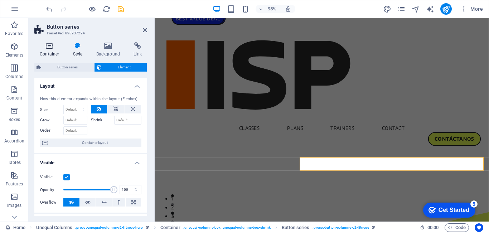
click at [52, 53] on h4 "Container" at bounding box center [50, 49] width 33 height 15
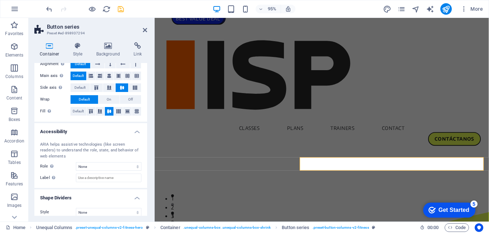
scroll to position [125, 0]
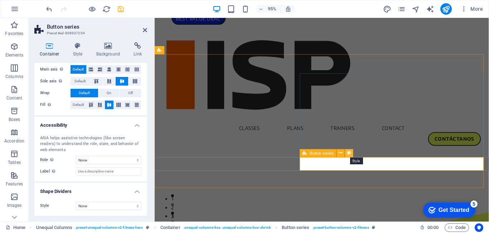
click at [349, 153] on icon at bounding box center [350, 153] width 4 height 7
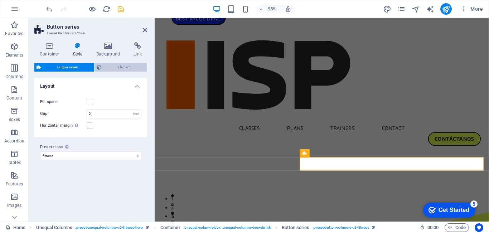
click at [115, 68] on span "Element" at bounding box center [124, 67] width 41 height 9
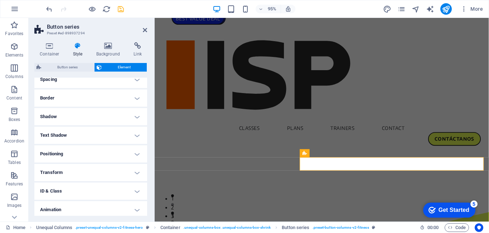
scroll to position [164, 0]
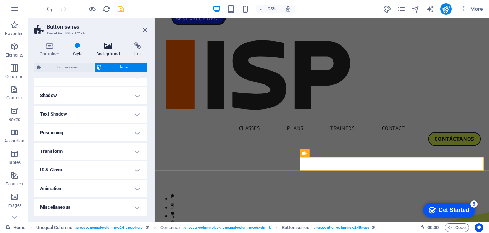
click at [108, 46] on icon at bounding box center [108, 45] width 35 height 7
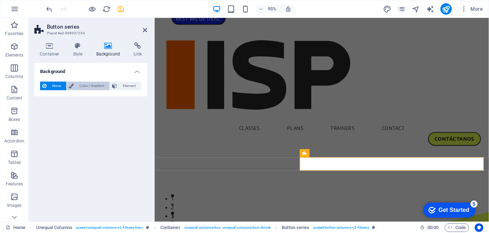
click at [90, 87] on span "Color / Gradient" at bounding box center [92, 86] width 32 height 9
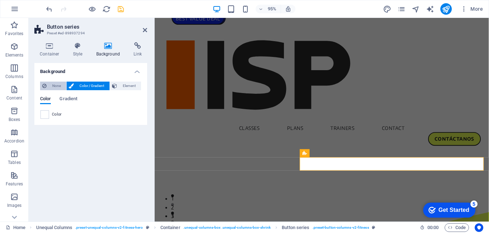
click at [57, 83] on span "None" at bounding box center [56, 86] width 15 height 9
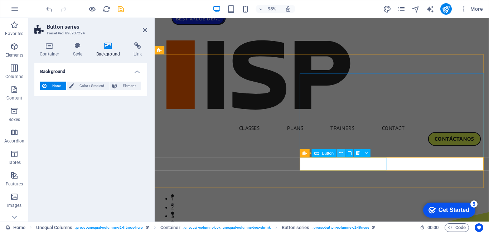
click at [340, 154] on icon at bounding box center [341, 153] width 4 height 7
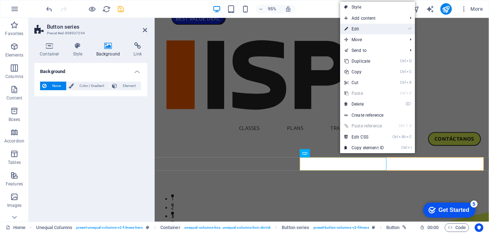
click at [359, 24] on link "⏎ Edit" at bounding box center [364, 29] width 48 height 11
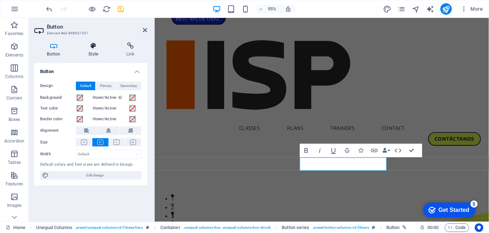
click at [94, 52] on h4 "Style" at bounding box center [95, 49] width 38 height 15
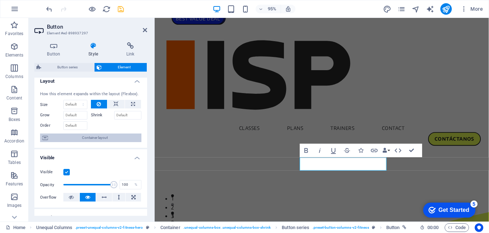
scroll to position [0, 0]
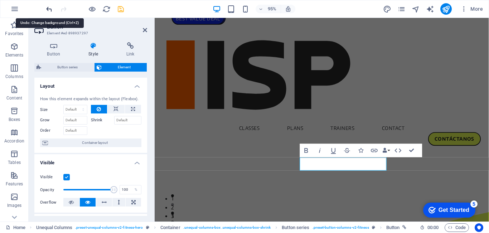
click at [51, 10] on icon "undo" at bounding box center [49, 9] width 8 height 8
click at [49, 10] on icon "undo" at bounding box center [49, 9] width 8 height 8
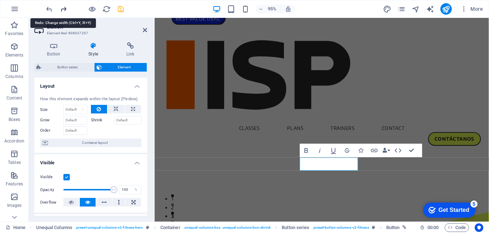
click at [63, 9] on icon "redo" at bounding box center [63, 9] width 8 height 8
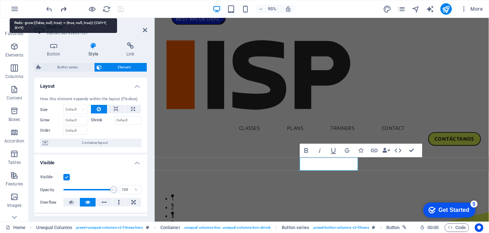
click at [63, 9] on icon "redo" at bounding box center [63, 9] width 8 height 8
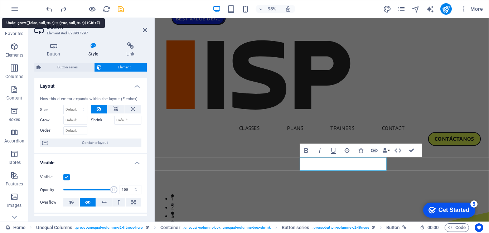
click at [49, 9] on icon "undo" at bounding box center [49, 9] width 8 height 8
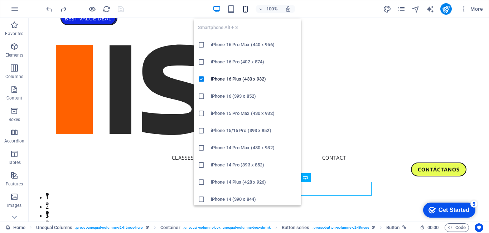
click at [247, 11] on icon "button" at bounding box center [245, 9] width 8 height 8
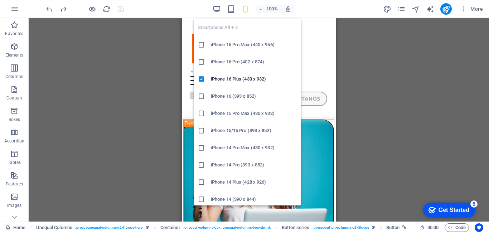
scroll to position [221, 0]
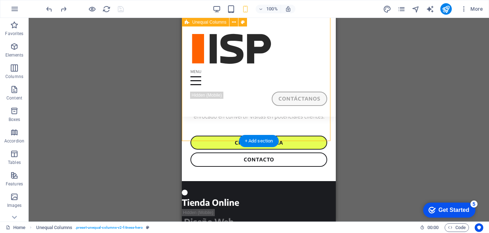
select select "circle"
select select "vh"
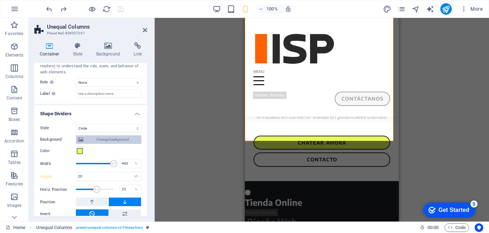
scroll to position [211, 0]
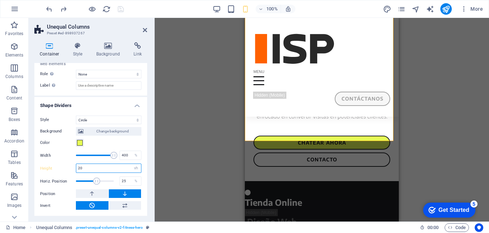
drag, startPoint x: 90, startPoint y: 170, endPoint x: 48, endPoint y: 165, distance: 42.6
click at [51, 169] on div "Height 80 auto px rem em vh vw" at bounding box center [90, 168] width 101 height 9
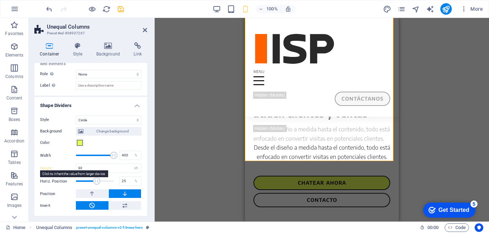
click at [58, 168] on label "Height" at bounding box center [58, 169] width 36 height 4
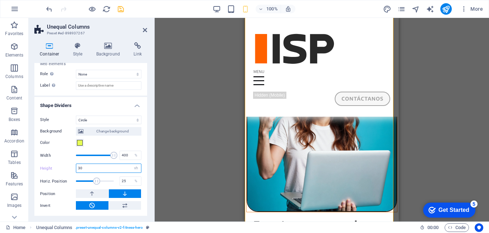
click at [96, 169] on input "30" at bounding box center [108, 168] width 65 height 9
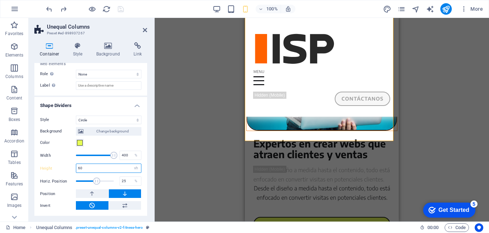
scroll to position [221, 0]
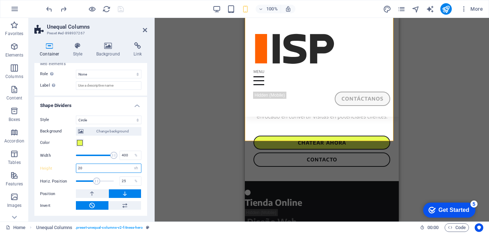
click at [94, 169] on input "20" at bounding box center [108, 168] width 65 height 9
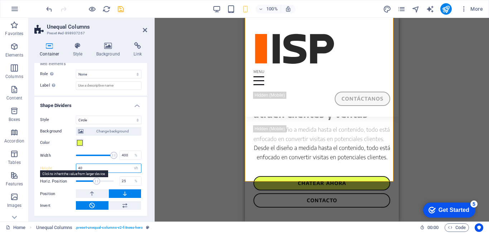
scroll to position [181, 0]
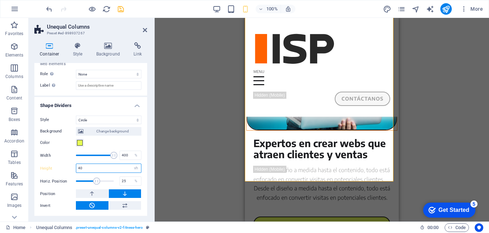
drag, startPoint x: 87, startPoint y: 170, endPoint x: 58, endPoint y: 170, distance: 28.7
click at [58, 170] on div "Height 40 auto px rem em vh vw" at bounding box center [90, 168] width 101 height 9
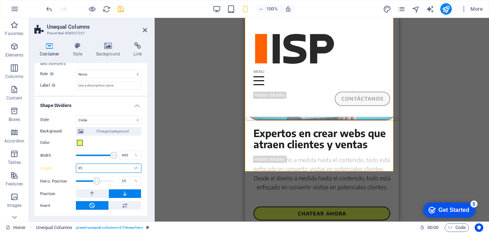
scroll to position [191, 0]
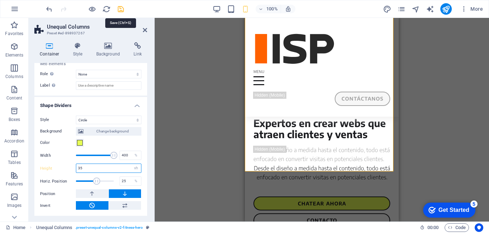
type input "35"
click at [119, 9] on icon "save" at bounding box center [121, 9] width 8 height 8
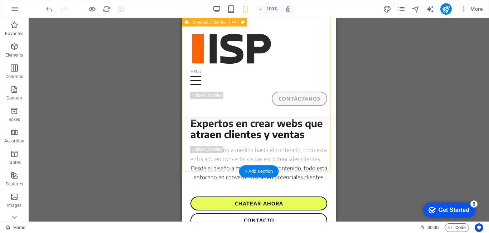
click at [186, 121] on div "Expertos en crear webs que atraen clientes y ventas Desde el diseño a medida ha…" at bounding box center [259, 34] width 154 height 415
select select "circle"
select select "vh"
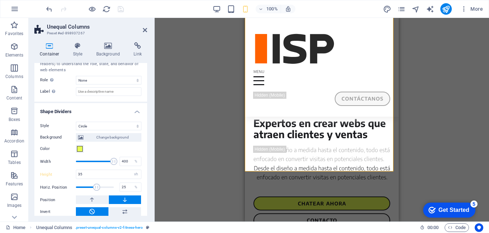
scroll to position [211, 0]
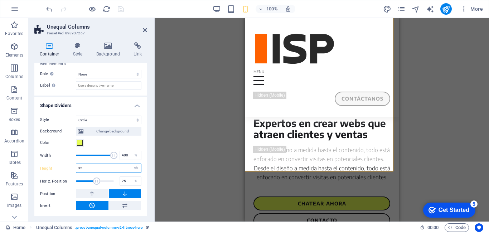
drag, startPoint x: 91, startPoint y: 168, endPoint x: 69, endPoint y: 171, distance: 22.4
click at [69, 171] on div "Height 35 auto px rem em vh vw" at bounding box center [90, 168] width 101 height 9
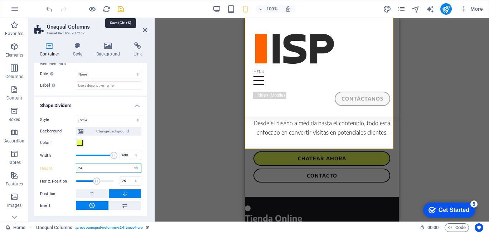
type input "24"
click at [119, 8] on icon "save" at bounding box center [121, 9] width 8 height 8
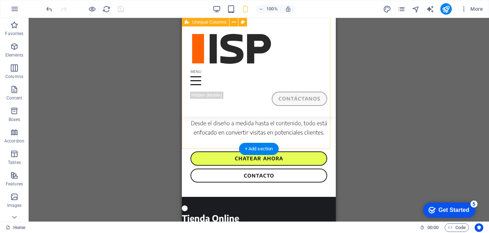
click at [188, 121] on div "Expertos en crear webs que atraen clientes y ventas Desde el diseño a medida ha…" at bounding box center [259, 1] width 154 height 392
select select "circle"
select select "vh"
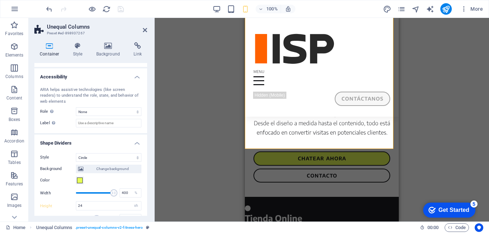
scroll to position [211, 0]
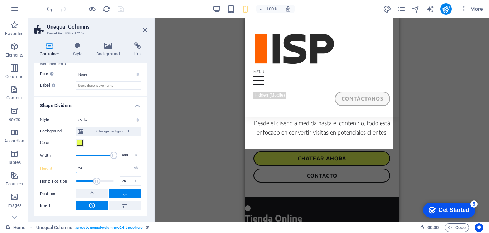
drag, startPoint x: 91, startPoint y: 168, endPoint x: 59, endPoint y: 177, distance: 32.9
click at [59, 177] on div "Background Change background Color 2nd Color 3rd Color Width 400 % Height 24 au…" at bounding box center [90, 167] width 101 height 86
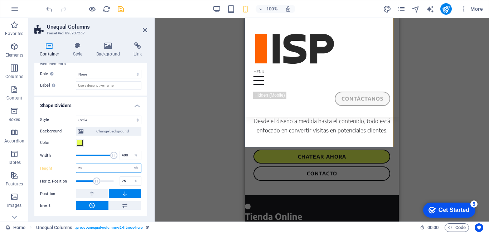
scroll to position [215, 0]
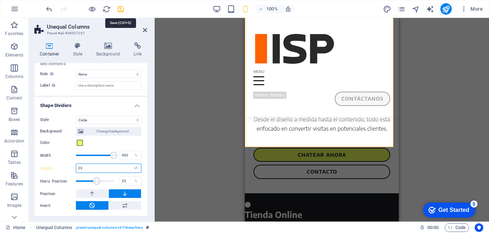
type input "23"
click at [120, 10] on icon "save" at bounding box center [121, 9] width 8 height 8
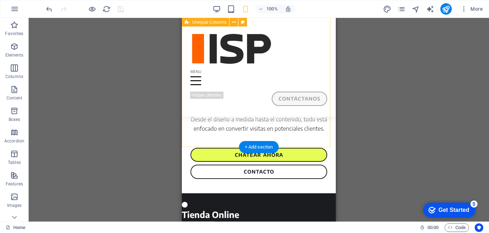
select select "circle"
select select "vh"
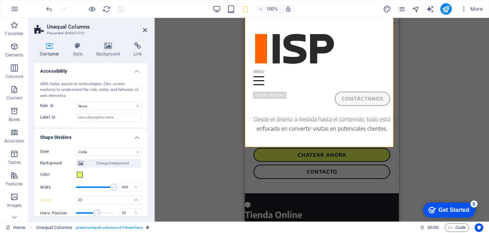
scroll to position [179, 0]
click at [91, 148] on select "None Triangle Square Diagonal Polygon 1 Polygon 2 Zigzag Multiple Zigzags Waves…" at bounding box center [109, 151] width 66 height 9
click at [76, 147] on select "None Triangle Square Diagonal Polygon 1 Polygon 2 Zigzag Multiple Zigzags Waves…" at bounding box center [109, 151] width 66 height 9
click at [89, 151] on select "None Triangle Square Diagonal Polygon 1 Polygon 2 Zigzag Multiple Zigzags Waves…" at bounding box center [109, 151] width 66 height 9
click at [76, 147] on select "None Triangle Square Diagonal Polygon 1 Polygon 2 Zigzag Multiple Zigzags Waves…" at bounding box center [109, 151] width 66 height 9
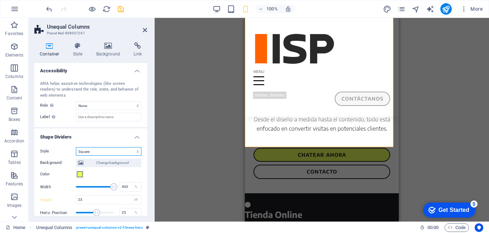
click at [102, 148] on select "None Triangle Square Diagonal Polygon 1 Polygon 2 Zigzag Multiple Zigzags Waves…" at bounding box center [109, 151] width 66 height 9
click at [76, 147] on select "None Triangle Square Diagonal Polygon 1 Polygon 2 Zigzag Multiple Zigzags Waves…" at bounding box center [109, 151] width 66 height 9
click at [95, 150] on select "None Triangle Square Diagonal Polygon 1 Polygon 2 Zigzag Multiple Zigzags Waves…" at bounding box center [109, 151] width 66 height 9
click at [76, 147] on select "None Triangle Square Diagonal Polygon 1 Polygon 2 Zigzag Multiple Zigzags Waves…" at bounding box center [109, 151] width 66 height 9
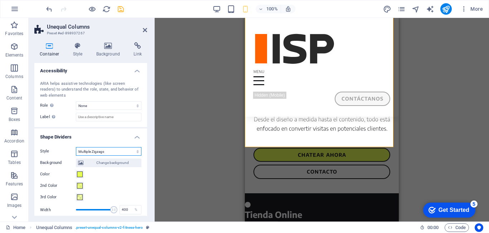
click at [92, 148] on select "None Triangle Square Diagonal Polygon 1 Polygon 2 Zigzag Multiple Zigzags Waves…" at bounding box center [109, 151] width 66 height 9
click at [76, 147] on select "None Triangle Square Diagonal Polygon 1 Polygon 2 Zigzag Multiple Zigzags Waves…" at bounding box center [109, 151] width 66 height 9
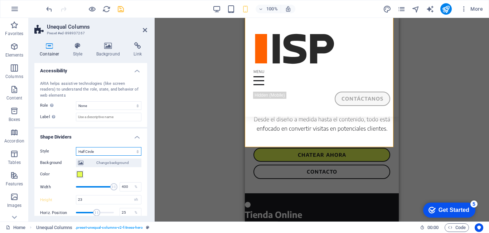
drag, startPoint x: 97, startPoint y: 154, endPoint x: 97, endPoint y: 148, distance: 6.4
click at [97, 154] on select "None Triangle Square Diagonal Polygon 1 Polygon 2 Zigzag Multiple Zigzags Waves…" at bounding box center [109, 151] width 66 height 9
click at [76, 147] on select "None Triangle Square Diagonal Polygon 1 Polygon 2 Zigzag Multiple Zigzags Waves…" at bounding box center [109, 151] width 66 height 9
click at [103, 150] on select "None Triangle Square Diagonal Polygon 1 Polygon 2 Zigzag Multiple Zigzags Waves…" at bounding box center [109, 151] width 66 height 9
click at [76, 147] on select "None Triangle Square Diagonal Polygon 1 Polygon 2 Zigzag Multiple Zigzags Waves…" at bounding box center [109, 151] width 66 height 9
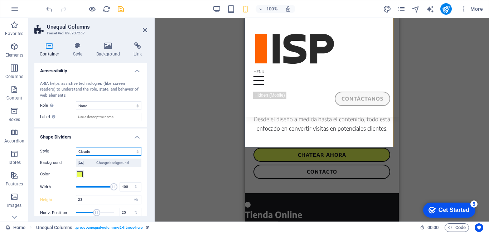
click at [102, 152] on select "None Triangle Square Diagonal Polygon 1 Polygon 2 Zigzag Multiple Zigzags Waves…" at bounding box center [109, 151] width 66 height 9
click at [76, 147] on select "None Triangle Square Diagonal Polygon 1 Polygon 2 Zigzag Multiple Zigzags Waves…" at bounding box center [109, 151] width 66 height 9
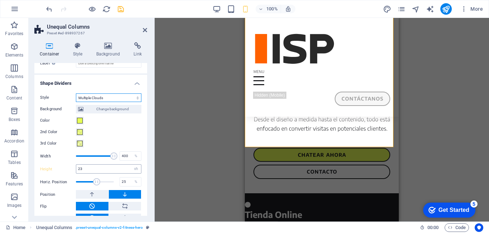
scroll to position [245, 0]
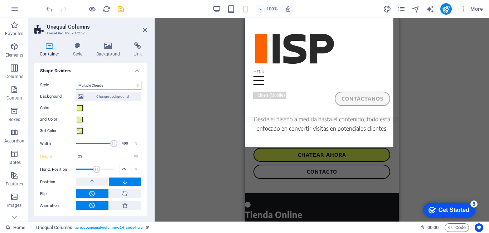
click at [96, 85] on select "None Triangle Square Diagonal Polygon 1 Polygon 2 Zigzag Multiple Zigzags Waves…" at bounding box center [109, 85] width 66 height 9
click at [76, 90] on select "None Triangle Square Diagonal Polygon 1 Polygon 2 Zigzag Multiple Zigzags Waves…" at bounding box center [109, 85] width 66 height 9
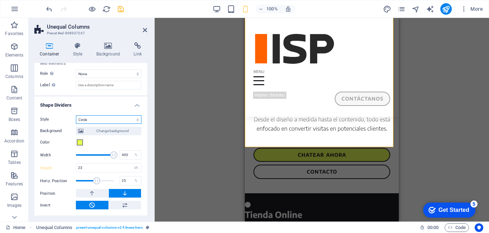
click at [100, 120] on select "None Triangle Square Diagonal Polygon 1 Polygon 2 Zigzag Multiple Zigzags Waves…" at bounding box center [109, 119] width 66 height 9
click at [76, 115] on select "None Triangle Square Diagonal Polygon 1 Polygon 2 Zigzag Multiple Zigzags Waves…" at bounding box center [109, 119] width 66 height 9
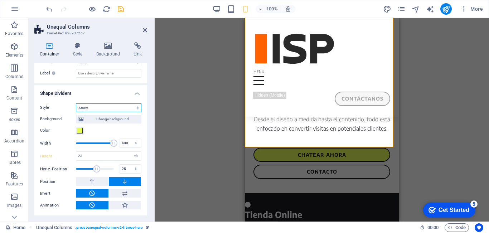
click at [96, 110] on select "None Triangle Square Diagonal Polygon 1 Polygon 2 Zigzag Multiple Zigzags Waves…" at bounding box center [109, 108] width 66 height 9
select select "triangle"
click at [76, 112] on select "None Triangle Square Diagonal Polygon 1 Polygon 2 Zigzag Multiple Zigzags Waves…" at bounding box center [109, 108] width 66 height 9
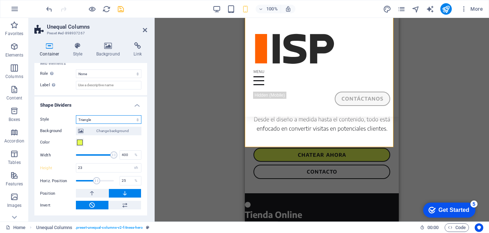
scroll to position [211, 0]
click at [108, 119] on select "None Triangle Square Diagonal Polygon 1 Polygon 2 Zigzag Multiple Zigzags Waves…" at bounding box center [109, 119] width 66 height 9
drag, startPoint x: 89, startPoint y: 169, endPoint x: 51, endPoint y: 168, distance: 38.4
click at [52, 169] on div "Height 23 auto px rem em vh vw" at bounding box center [90, 167] width 101 height 9
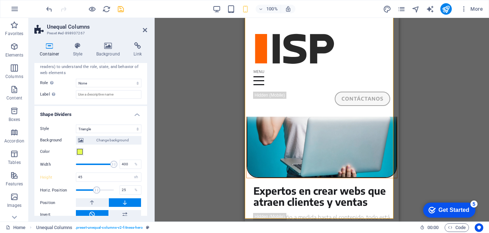
scroll to position [211, 0]
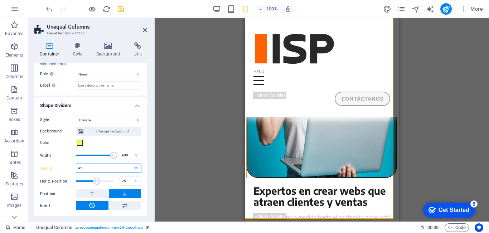
drag, startPoint x: 89, startPoint y: 166, endPoint x: 59, endPoint y: 173, distance: 30.9
click at [59, 173] on div "Height 45 auto px rem em vh vw" at bounding box center [90, 168] width 101 height 9
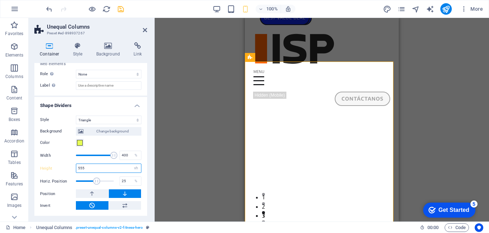
click at [60, 173] on div "Height 555 auto px rem em vh vw" at bounding box center [90, 168] width 101 height 9
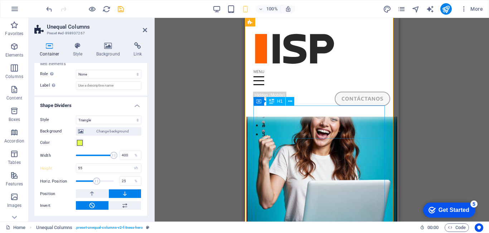
scroll to position [107, 0]
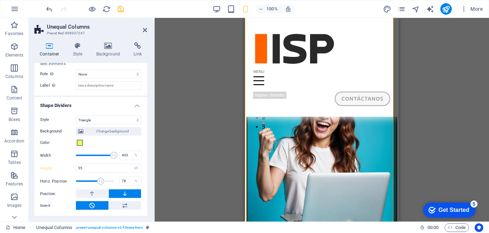
click at [100, 180] on span at bounding box center [100, 181] width 7 height 7
click at [49, 9] on icon "undo" at bounding box center [49, 9] width 8 height 8
drag, startPoint x: 110, startPoint y: 155, endPoint x: 94, endPoint y: 154, distance: 15.8
click at [94, 154] on span at bounding box center [94, 155] width 7 height 7
drag, startPoint x: 94, startPoint y: 154, endPoint x: 114, endPoint y: 153, distance: 19.7
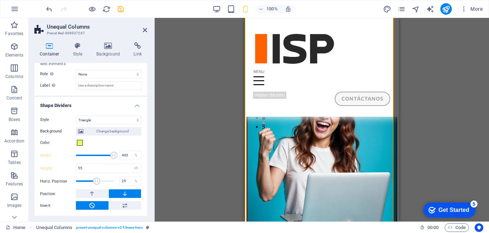
click at [114, 153] on span at bounding box center [113, 155] width 7 height 7
drag, startPoint x: 94, startPoint y: 168, endPoint x: 69, endPoint y: 172, distance: 25.0
click at [69, 172] on div "Height 55 auto px rem em vh vw" at bounding box center [90, 168] width 101 height 9
type input "75"
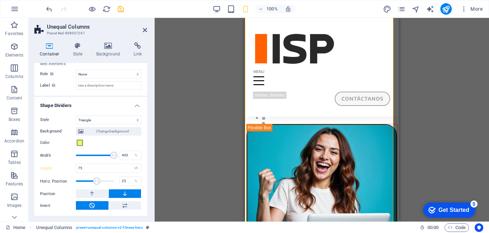
click at [67, 171] on div "Height 75 auto px rem em vh vw" at bounding box center [90, 168] width 101 height 9
click at [121, 13] on div at bounding box center [85, 8] width 80 height 11
click at [121, 11] on icon "save" at bounding box center [121, 9] width 8 height 8
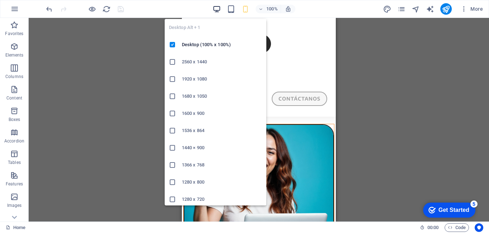
click at [218, 10] on icon "button" at bounding box center [217, 9] width 8 height 8
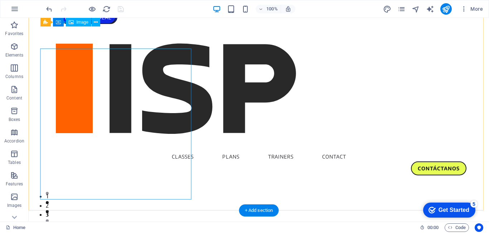
scroll to position [0, 0]
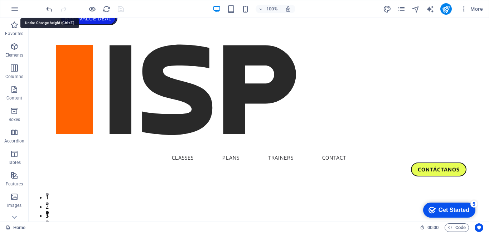
click at [47, 10] on icon "undo" at bounding box center [49, 9] width 8 height 8
click at [47, 9] on icon "undo" at bounding box center [49, 9] width 8 height 8
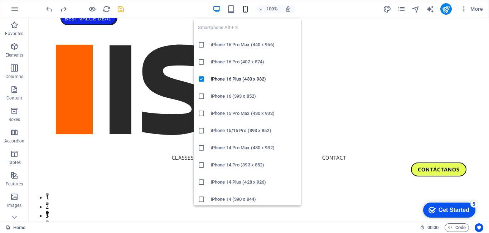
click at [248, 8] on icon "button" at bounding box center [245, 9] width 8 height 8
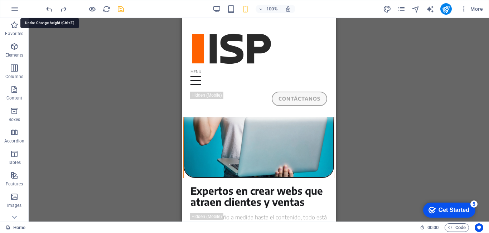
click at [48, 7] on icon "undo" at bounding box center [49, 9] width 8 height 8
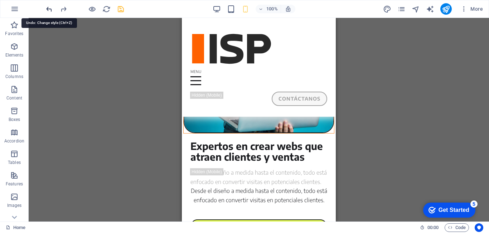
scroll to position [188, 0]
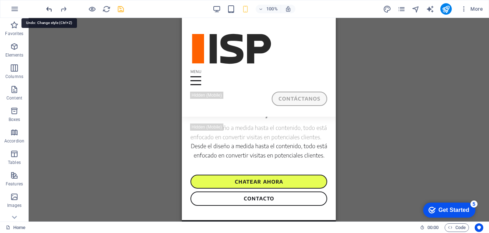
click at [48, 7] on icon "undo" at bounding box center [49, 9] width 8 height 8
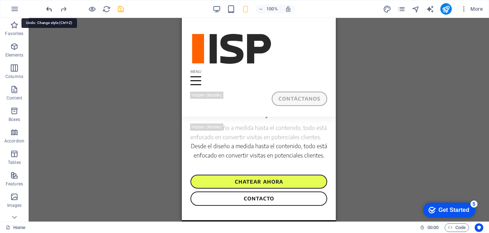
click at [48, 7] on icon "undo" at bounding box center [49, 9] width 8 height 8
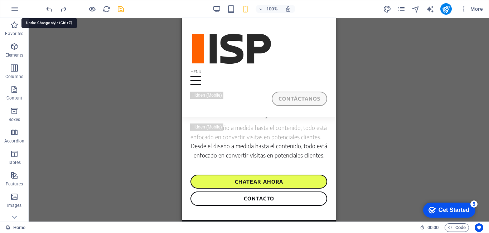
click at [48, 7] on icon "undo" at bounding box center [49, 9] width 8 height 8
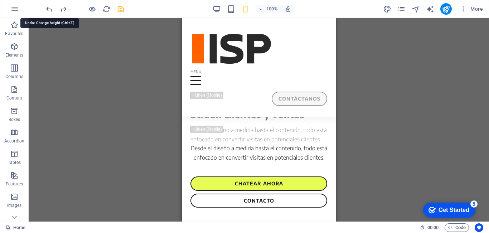
scroll to position [186, 0]
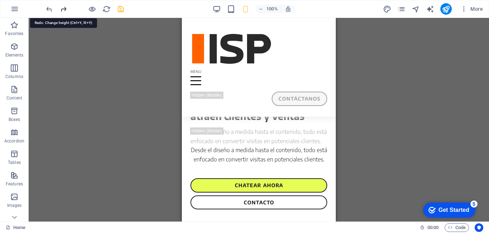
click at [63, 8] on icon "redo" at bounding box center [63, 9] width 8 height 8
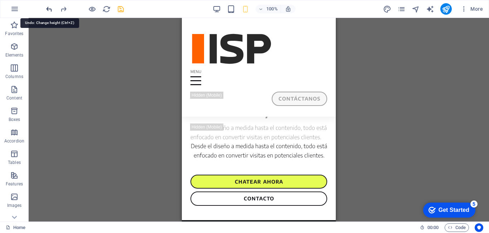
click at [45, 9] on icon "undo" at bounding box center [49, 9] width 8 height 8
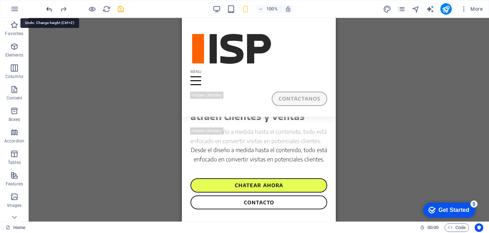
click at [48, 9] on icon "undo" at bounding box center [49, 9] width 8 height 8
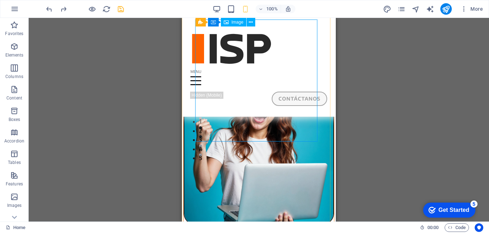
scroll to position [56, 0]
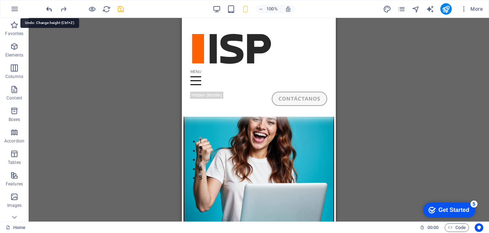
click at [47, 8] on icon "undo" at bounding box center [49, 9] width 8 height 8
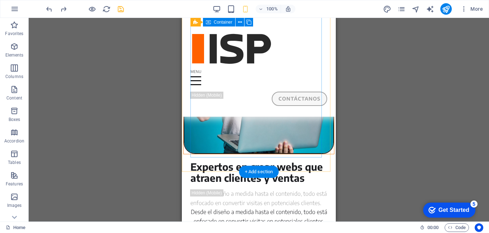
scroll to position [200, 0]
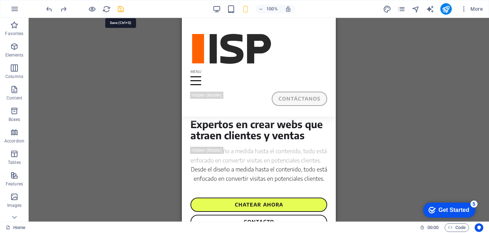
click at [120, 11] on icon "save" at bounding box center [121, 9] width 8 height 8
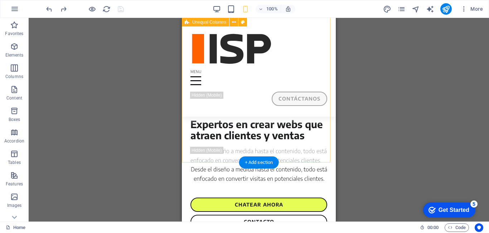
click at [188, 112] on div "Expertos en crear webs que atraen clientes y ventas Desde el diseño a medida ha…" at bounding box center [259, 30] width 154 height 425
select select "circle"
select select "vh"
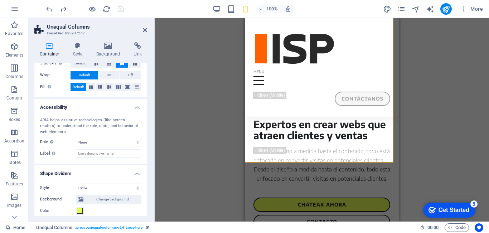
scroll to position [211, 0]
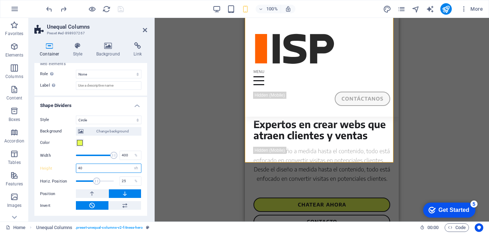
drag, startPoint x: 92, startPoint y: 166, endPoint x: 33, endPoint y: 174, distance: 59.7
click at [34, 176] on div "Container Style Background Link Size Height Default px rem % vh vw Min. height …" at bounding box center [91, 129] width 124 height 185
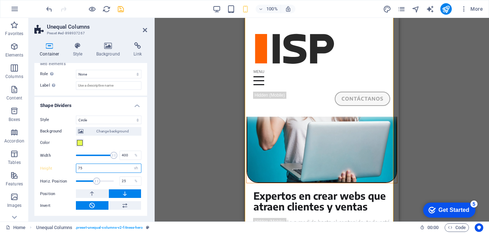
scroll to position [128, 0]
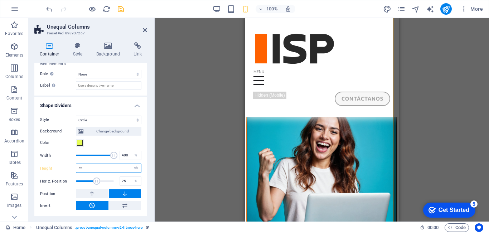
type input "75"
click at [129, 9] on div "100% More" at bounding box center [265, 8] width 441 height 11
click at [121, 9] on icon "save" at bounding box center [121, 9] width 8 height 8
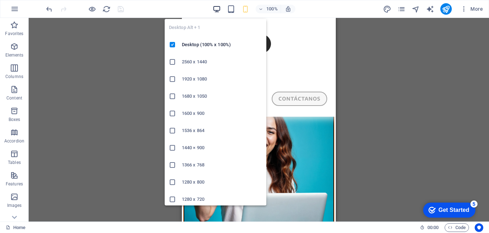
click at [215, 7] on icon "button" at bounding box center [217, 9] width 8 height 8
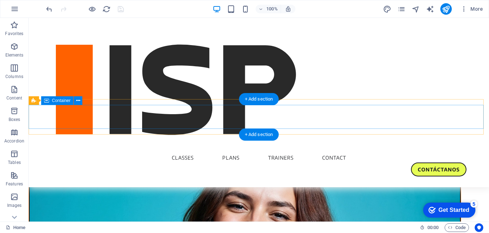
scroll to position [0, 0]
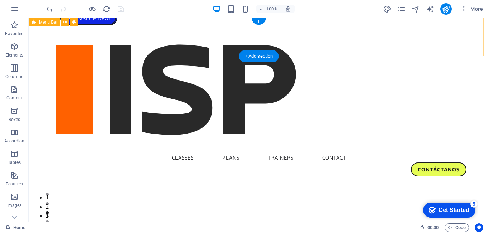
click at [136, 36] on div "Classes Plans Trainers Contact CONTÁCTANOS" at bounding box center [259, 102] width 461 height 169
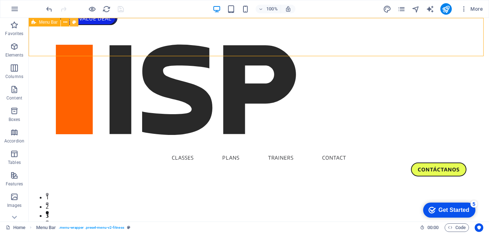
click at [72, 22] on icon at bounding box center [74, 23] width 4 height 8
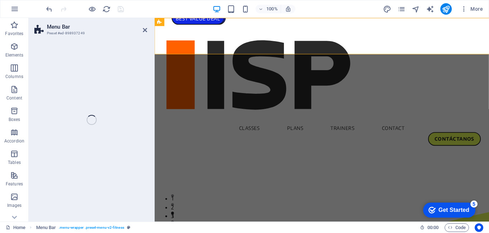
select select "px"
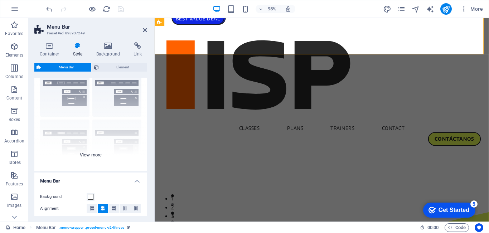
scroll to position [36, 0]
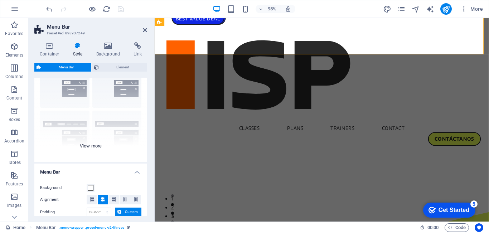
click at [95, 144] on div "Border Centered Default Fixed Loki Trigger Wide XXL" at bounding box center [90, 108] width 113 height 107
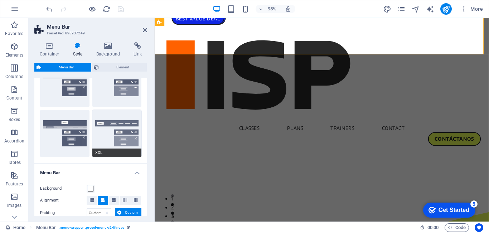
scroll to position [143, 0]
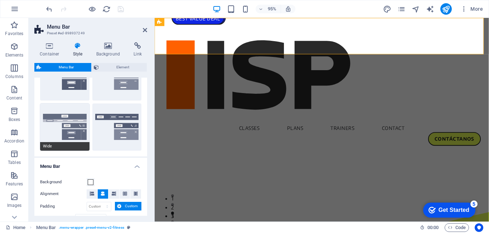
click at [69, 134] on button "Wide" at bounding box center [64, 127] width 49 height 47
type input "0"
select select "rem"
type input "0"
select select "rem"
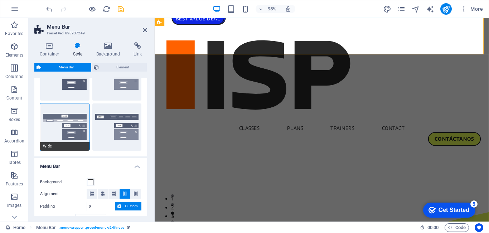
type input "0"
select select "rem"
type input "0"
select select "rem"
type input "0"
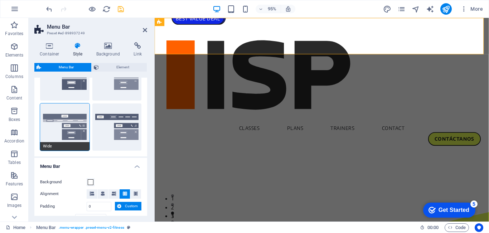
select select "rem"
type input "2"
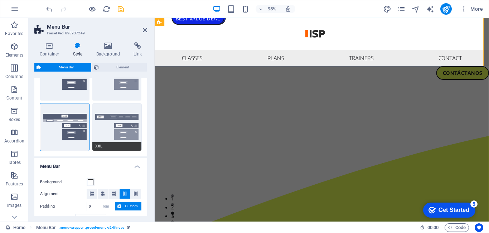
click at [104, 128] on button "XXL" at bounding box center [116, 127] width 49 height 47
type input "1"
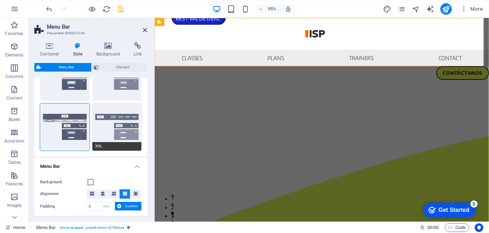
type input "1"
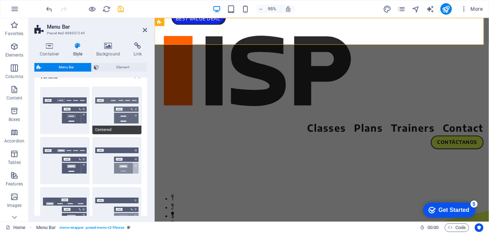
scroll to position [0, 0]
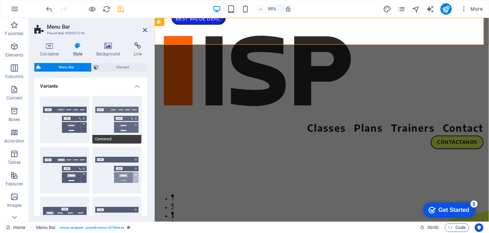
click at [108, 116] on button "Centered" at bounding box center [116, 119] width 49 height 47
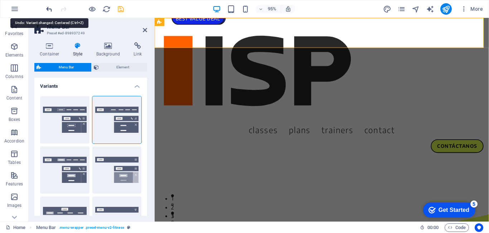
click at [49, 10] on icon "undo" at bounding box center [49, 9] width 8 height 8
type input "0"
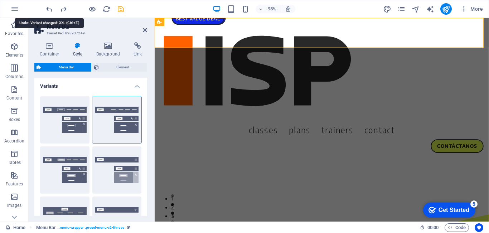
type input "0"
type input "2"
click at [49, 10] on icon "undo" at bounding box center [49, 9] width 8 height 8
select select "DISABLED_OPTION_VALUE"
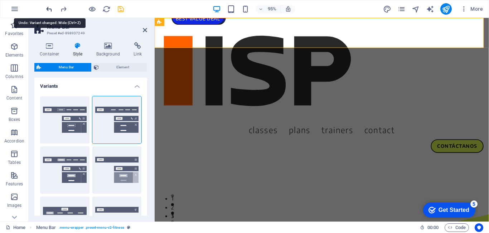
type input "24"
select select "px"
type input "30"
select select "px"
type input "30"
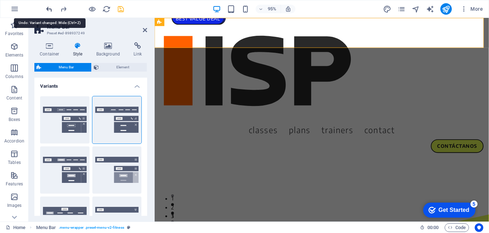
select select "px"
type input "24"
select select "px"
click at [49, 10] on icon "undo" at bounding box center [49, 9] width 8 height 8
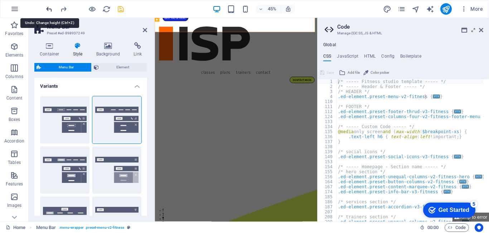
click at [49, 10] on icon "undo" at bounding box center [49, 9] width 8 height 8
click at [482, 30] on icon at bounding box center [481, 30] width 4 height 6
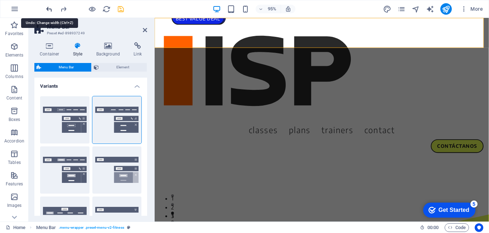
click at [51, 10] on icon "undo" at bounding box center [49, 9] width 8 height 8
click at [50, 10] on icon "undo" at bounding box center [49, 9] width 8 height 8
click at [47, 9] on icon "undo" at bounding box center [49, 9] width 8 height 8
click at [146, 30] on icon at bounding box center [145, 30] width 4 height 6
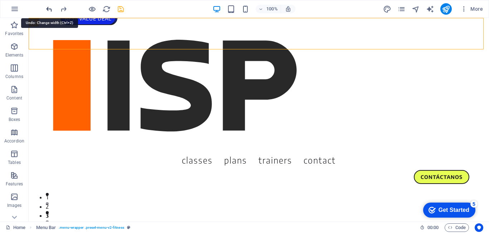
click at [49, 10] on icon "undo" at bounding box center [49, 9] width 8 height 8
click at [61, 10] on icon "redo" at bounding box center [63, 9] width 8 height 8
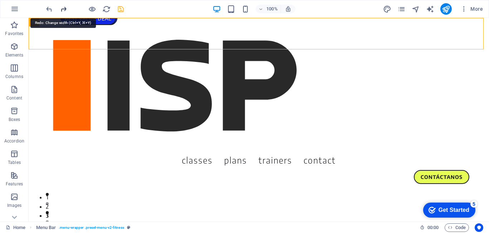
click at [61, 10] on icon "redo" at bounding box center [63, 9] width 8 height 8
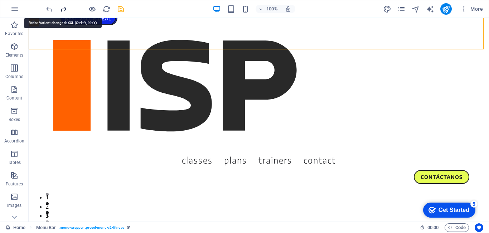
click at [61, 10] on icon "redo" at bounding box center [63, 9] width 8 height 8
click at [61, 10] on div at bounding box center [85, 8] width 80 height 11
click at [50, 9] on icon "undo" at bounding box center [49, 9] width 8 height 8
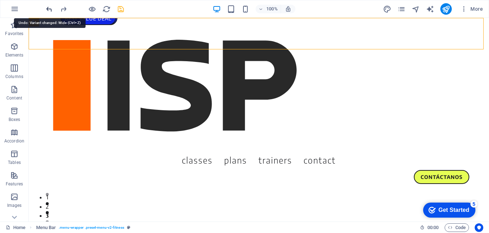
click at [50, 9] on icon "undo" at bounding box center [49, 9] width 8 height 8
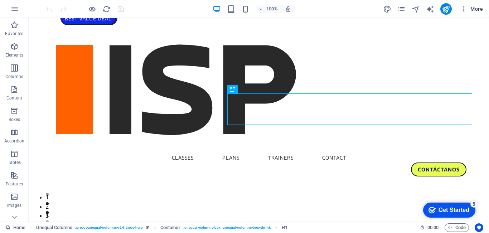
click at [464, 9] on icon "button" at bounding box center [464, 8] width 7 height 7
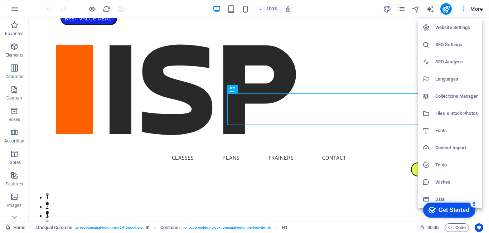
click at [458, 29] on h6 "Website Settings" at bounding box center [457, 27] width 43 height 9
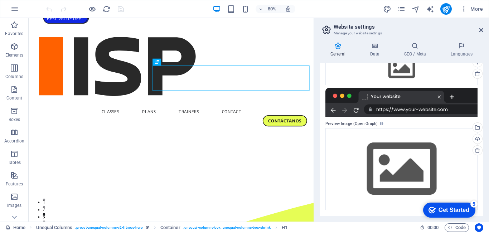
scroll to position [16, 0]
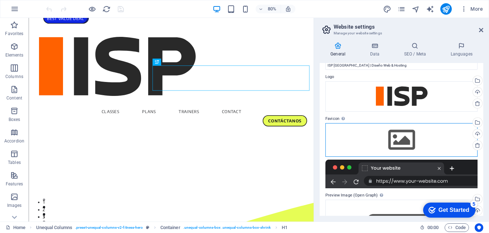
click at [388, 134] on div "Drag files here, click to choose files or select files from Files or our free s…" at bounding box center [402, 140] width 152 height 34
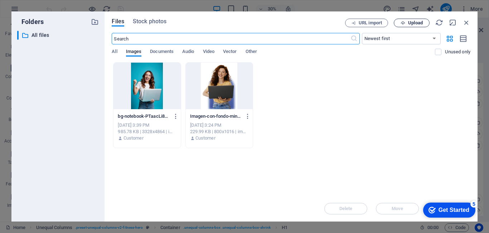
click at [416, 21] on span "Upload" at bounding box center [415, 23] width 15 height 4
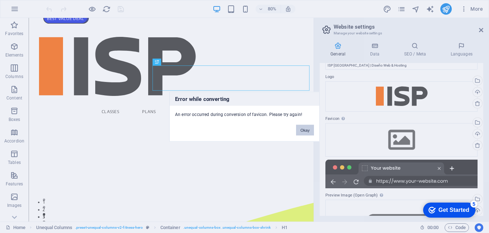
click at [305, 130] on button "Okay" at bounding box center [305, 130] width 18 height 11
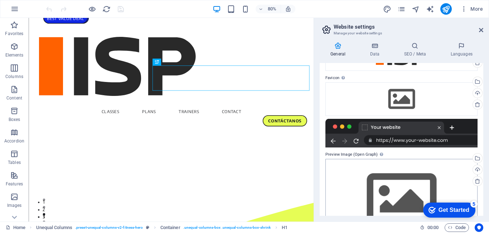
scroll to position [88, 0]
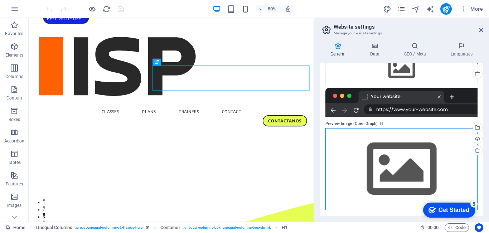
click at [393, 148] on div "Drag files here, click to choose files or select files from Files or our free s…" at bounding box center [402, 169] width 152 height 82
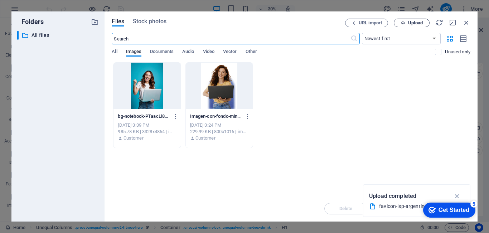
click at [405, 24] on icon "button" at bounding box center [403, 23] width 5 height 5
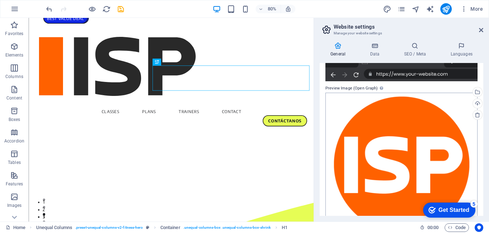
scroll to position [149, 0]
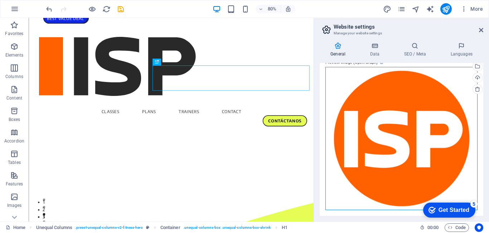
click at [398, 135] on div "Drag files here, click to choose files or select files from Files or our free s…" at bounding box center [402, 138] width 152 height 143
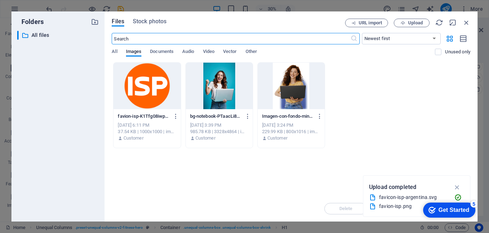
click at [141, 77] on div at bounding box center [147, 86] width 67 height 47
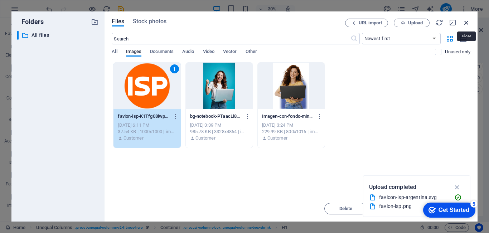
click at [466, 23] on icon "button" at bounding box center [467, 23] width 8 height 8
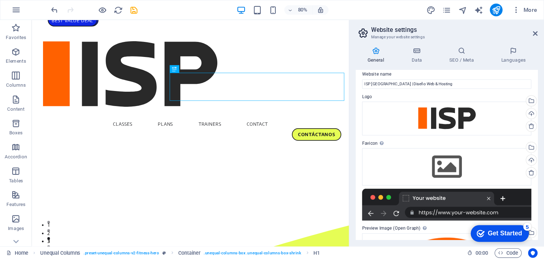
scroll to position [6, 0]
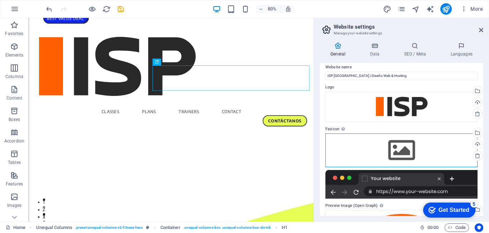
click at [404, 143] on div "Drag files here, click to choose files or select files from Files or our free s…" at bounding box center [402, 151] width 152 height 34
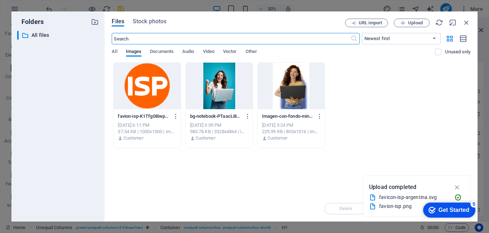
click at [143, 79] on div at bounding box center [147, 86] width 67 height 47
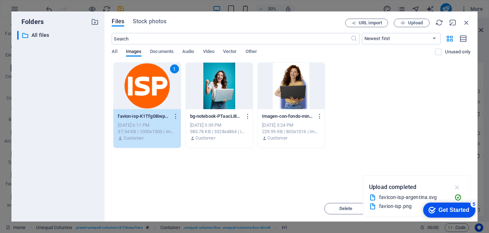
click at [455, 188] on icon "button" at bounding box center [458, 187] width 8 height 8
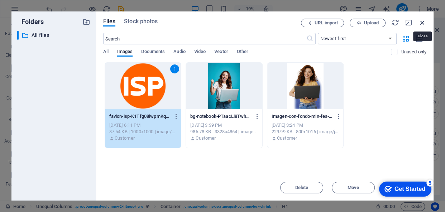
click at [423, 23] on icon "button" at bounding box center [423, 23] width 8 height 8
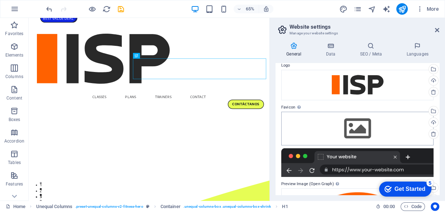
scroll to position [38, 0]
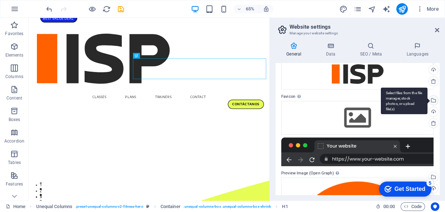
click at [427, 98] on div "Select files from the file manager, stock photos, or upload file(s)" at bounding box center [404, 100] width 47 height 27
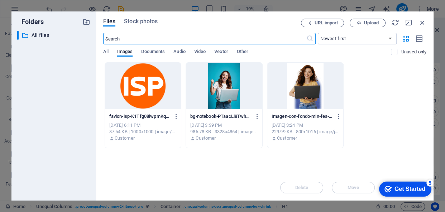
click at [138, 89] on div at bounding box center [143, 86] width 76 height 47
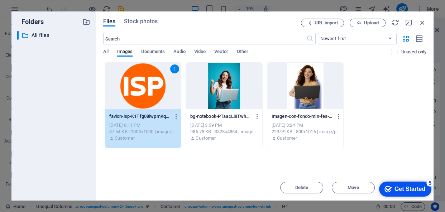
click at [138, 89] on div "1" at bounding box center [143, 86] width 76 height 47
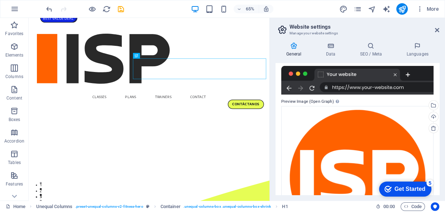
scroll to position [168, 0]
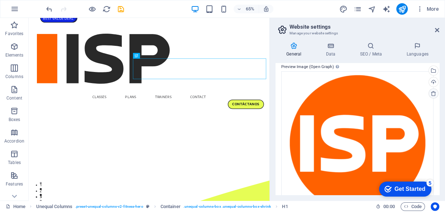
click at [433, 94] on icon at bounding box center [434, 94] width 6 height 6
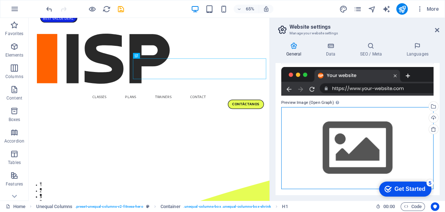
click at [343, 130] on div "Drag files here, click to choose files or select files from Files or our free s…" at bounding box center [357, 148] width 152 height 82
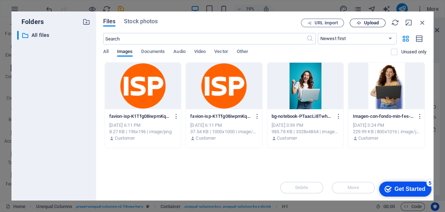
click at [361, 22] on span "Upload" at bounding box center [367, 23] width 29 height 5
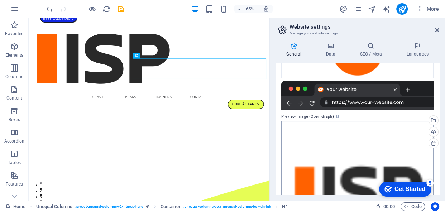
scroll to position [129, 0]
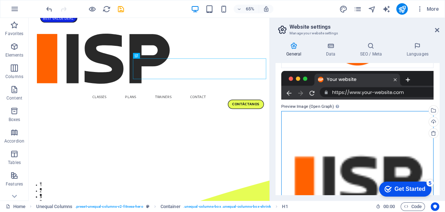
click at [334, 129] on div "Drag files here, click to choose files or select files from Files or our free s…" at bounding box center [357, 182] width 152 height 143
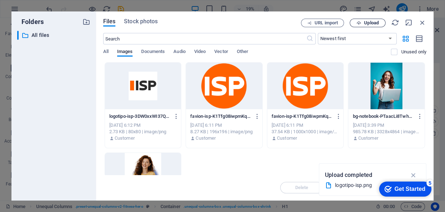
click at [357, 23] on icon "button" at bounding box center [359, 23] width 5 height 5
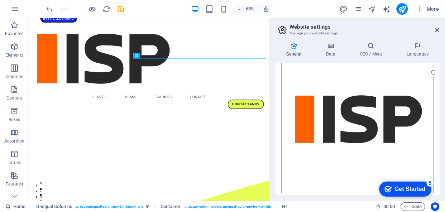
scroll to position [193, 0]
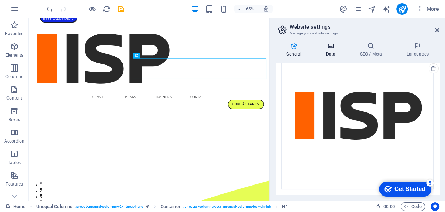
click at [331, 49] on icon at bounding box center [330, 45] width 31 height 7
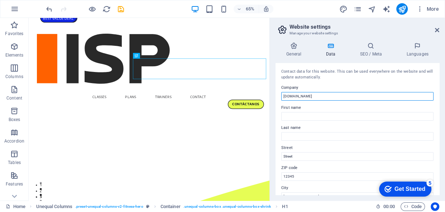
click at [327, 98] on input "[DOMAIN_NAME]" at bounding box center [357, 96] width 152 height 9
type input "ISP Argentina"
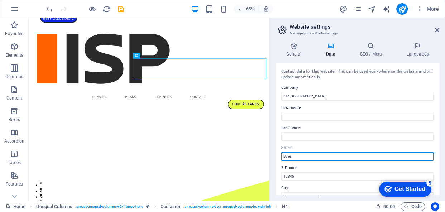
click at [317, 156] on input "Street" at bounding box center [357, 156] width 152 height 9
type input "Patricias Mendocinas 1221"
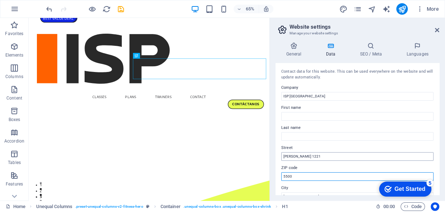
type input "5500"
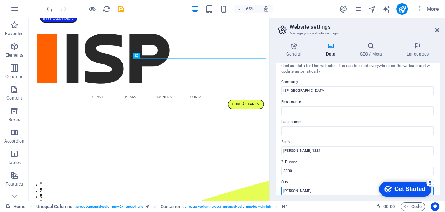
scroll to position [71, 0]
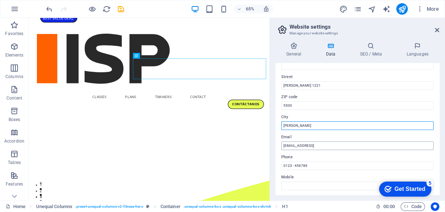
type input "Mendoza"
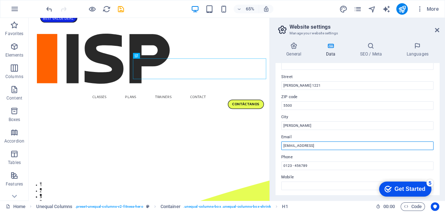
click at [324, 148] on input "4709d8de578bd1c0638561d3a8eda3@plesk.local" at bounding box center [357, 146] width 152 height 9
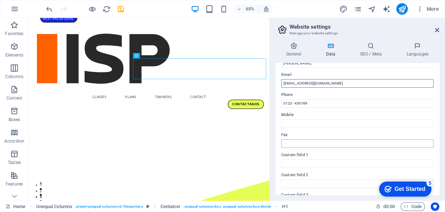
scroll to position [136, 0]
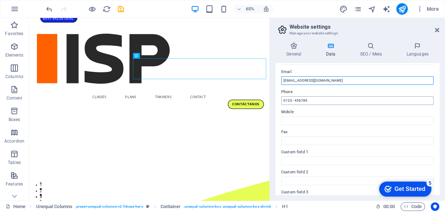
type input "contacto@isp.com.ar"
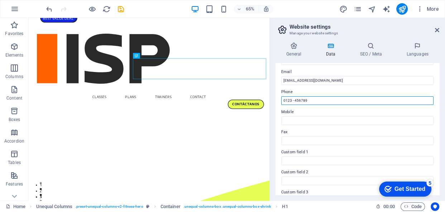
click at [310, 102] on input "0123 - 456789" at bounding box center [357, 100] width 152 height 9
click at [315, 101] on input "2612436487" at bounding box center [357, 100] width 152 height 9
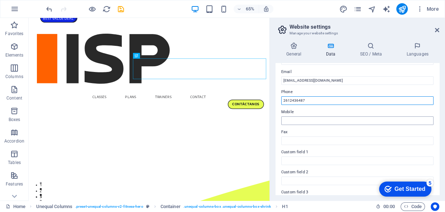
type input "2612436487"
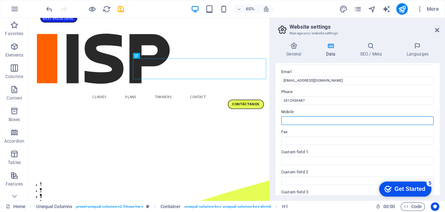
click at [304, 119] on input "Mobile" at bounding box center [357, 120] width 152 height 9
click at [299, 119] on input "v" at bounding box center [357, 120] width 152 height 9
paste input "2612436487"
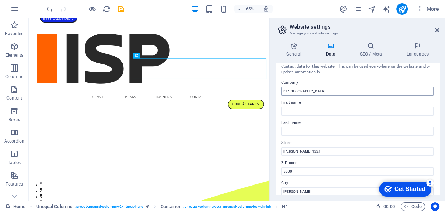
scroll to position [0, 0]
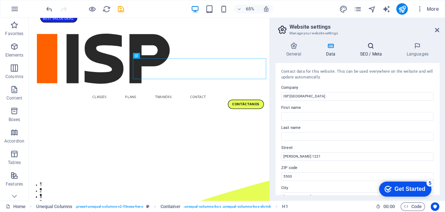
type input "2612436487"
click at [363, 53] on h4 "SEO / Meta" at bounding box center [372, 49] width 47 height 15
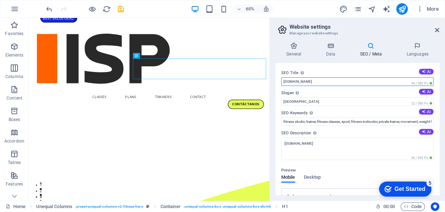
click at [312, 81] on input "[DOMAIN_NAME]" at bounding box center [357, 81] width 152 height 9
type input "ISP Argentina | Diseño & Servicios de Hosting"
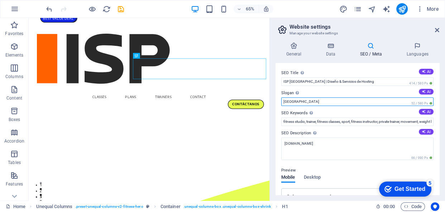
click at [293, 101] on input "Berlin" at bounding box center [357, 101] width 152 height 9
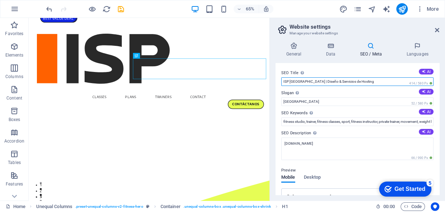
drag, startPoint x: 305, startPoint y: 81, endPoint x: 369, endPoint y: 81, distance: 64.5
click at [369, 81] on input "ISP Argentina | Diseño & Servicios de Hosting" at bounding box center [357, 81] width 152 height 9
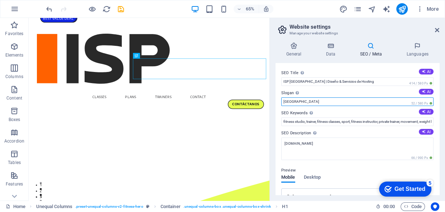
click at [313, 102] on input "Berlin" at bounding box center [357, 101] width 152 height 9
paste input "| Diseño & Servicios de Hosting"
drag, startPoint x: 286, startPoint y: 102, endPoint x: 272, endPoint y: 102, distance: 14.0
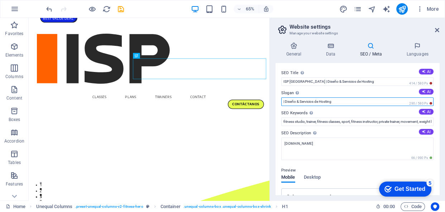
click at [273, 102] on div "General Data SEO / Meta Languages Website name ISP Argentina | Diseño Web & Hos…" at bounding box center [357, 119] width 175 height 164
type input "Diseño & Servicios de Hosting"
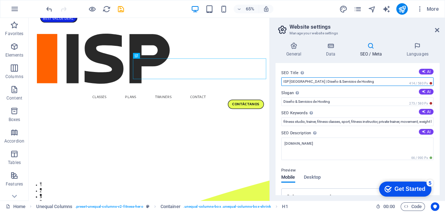
drag, startPoint x: 359, startPoint y: 80, endPoint x: 305, endPoint y: 82, distance: 54.5
click at [305, 82] on input "ISP Argentina | Diseño & Servicios de Hosting" at bounding box center [357, 81] width 152 height 9
type input "ISP Argentina"
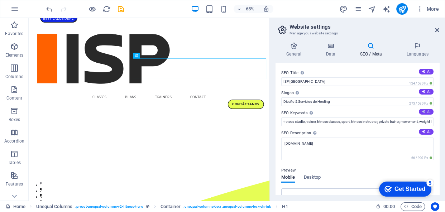
click at [422, 112] on icon at bounding box center [424, 112] width 4 height 4
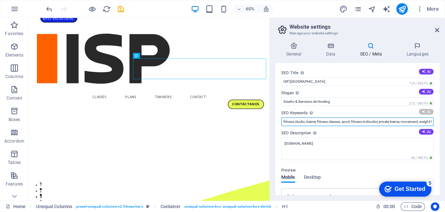
click at [390, 122] on input "fitness studio, trainer, fitness classes, sport, fitness instructor, private tr…" at bounding box center [357, 122] width 152 height 9
drag, startPoint x: 367, startPoint y: 121, endPoint x: 436, endPoint y: 120, distance: 69.2
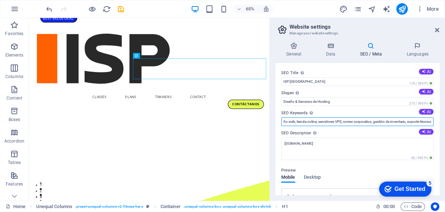
click at [436, 120] on div "SEO Title The title of your website - make it something that stands out in sear…" at bounding box center [358, 129] width 164 height 132
type input "diseño web, tienda online, servidores VPS, correo corporativo, gestión de inven…"
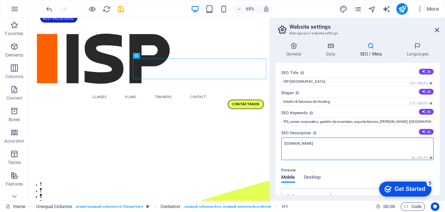
click at [305, 147] on textarea "[DOMAIN_NAME]" at bounding box center [357, 149] width 152 height 23
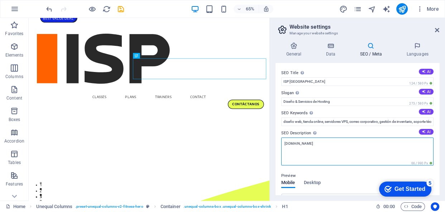
click at [305, 147] on textarea "[DOMAIN_NAME]" at bounding box center [357, 152] width 152 height 28
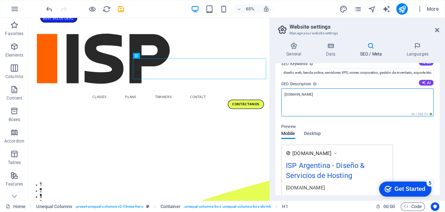
scroll to position [16, 0]
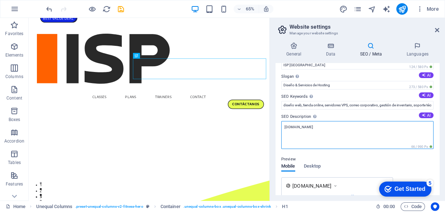
click at [318, 126] on textarea "[DOMAIN_NAME]" at bounding box center [357, 135] width 152 height 28
paste textarea "Nos especializamos en el desarrollo, implementación y optimización de páginas w…"
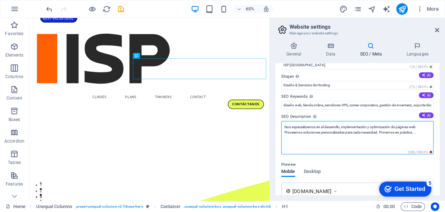
drag, startPoint x: 298, startPoint y: 138, endPoint x: 382, endPoint y: 131, distance: 83.4
click at [382, 131] on textarea "Nos especializamos en el desarrollo, implementación y optimización de páginas w…" at bounding box center [357, 137] width 152 height 33
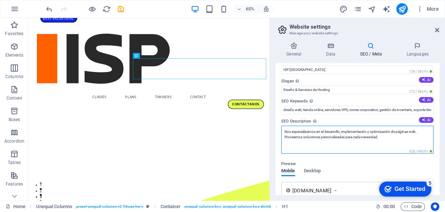
scroll to position [0, 0]
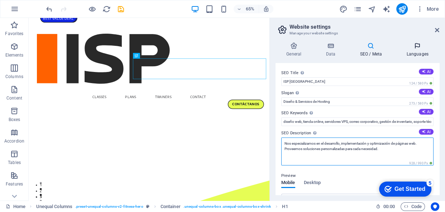
type textarea "Nos especializamos en el desarrollo, implementación y optimización de páginas w…"
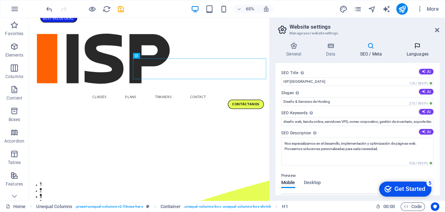
click at [411, 46] on icon at bounding box center [418, 45] width 44 height 7
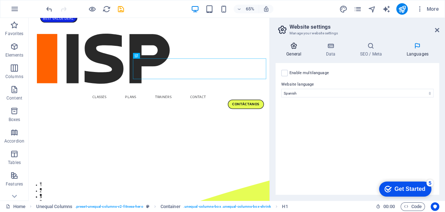
click at [297, 50] on h4 "General" at bounding box center [295, 49] width 39 height 15
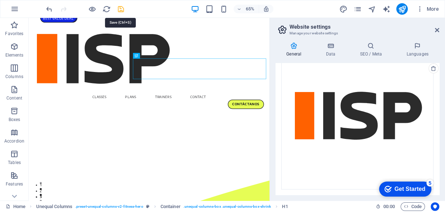
click at [124, 6] on icon "save" at bounding box center [121, 9] width 8 height 8
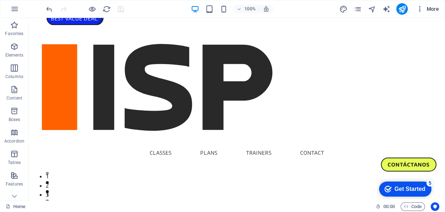
click at [420, 9] on icon "button" at bounding box center [419, 8] width 7 height 7
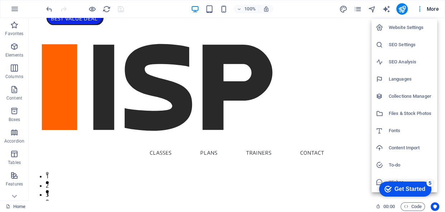
click at [399, 45] on h6 "SEO Settings" at bounding box center [411, 44] width 44 height 9
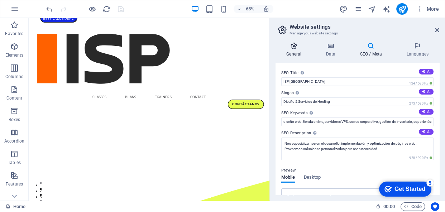
click at [294, 51] on h4 "General" at bounding box center [295, 49] width 39 height 15
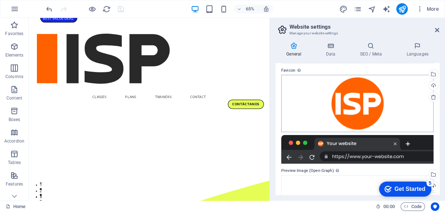
scroll to position [65, 0]
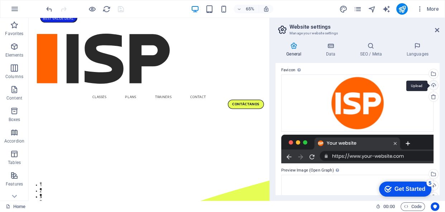
click at [432, 85] on div "Upload" at bounding box center [432, 86] width 11 height 11
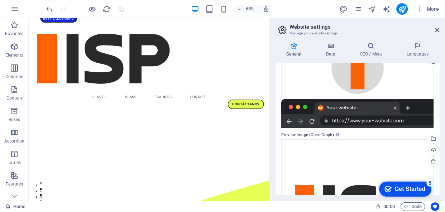
scroll to position [97, 0]
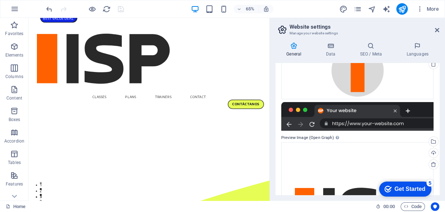
click at [295, 136] on label "Preview Image (Open Graph) This image will be shown when the website is shared …" at bounding box center [357, 138] width 152 height 9
click at [121, 9] on icon "save" at bounding box center [121, 9] width 8 height 8
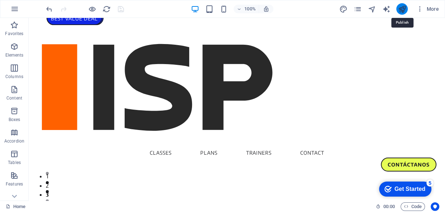
click at [399, 10] on icon "publish" at bounding box center [402, 9] width 8 height 8
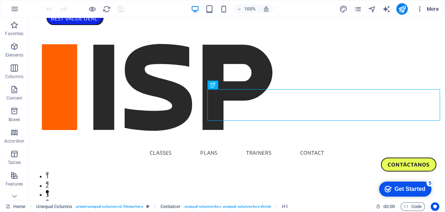
click at [423, 6] on icon "button" at bounding box center [419, 8] width 7 height 7
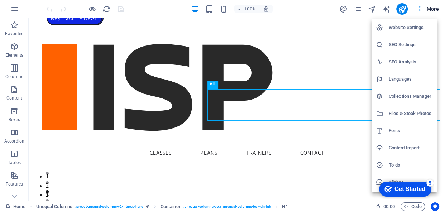
click at [426, 41] on h6 "SEO Settings" at bounding box center [411, 44] width 44 height 9
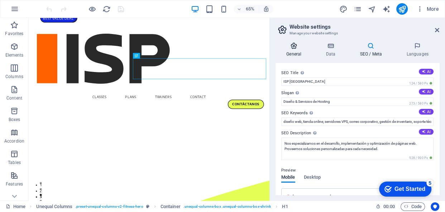
click at [291, 51] on h4 "General" at bounding box center [295, 49] width 39 height 15
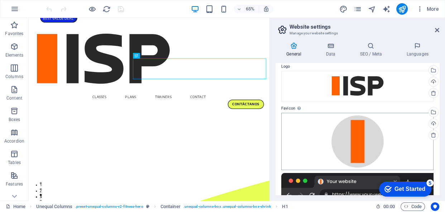
scroll to position [65, 0]
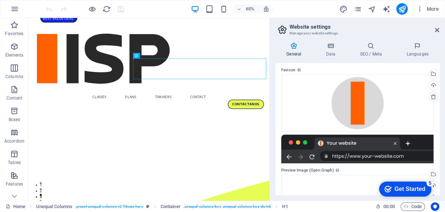
click at [429, 95] on link at bounding box center [434, 97] width 10 height 10
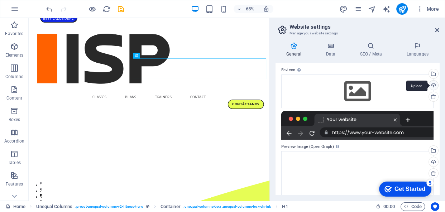
click at [432, 84] on div "Upload" at bounding box center [432, 86] width 11 height 11
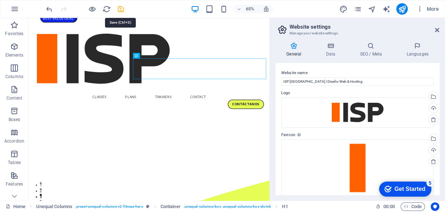
click at [122, 9] on icon "save" at bounding box center [121, 9] width 8 height 8
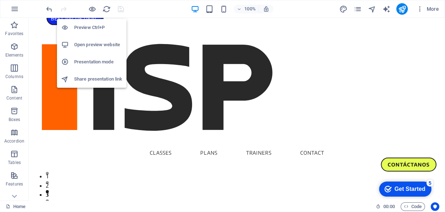
click at [100, 47] on h6 "Open preview website" at bounding box center [98, 44] width 48 height 9
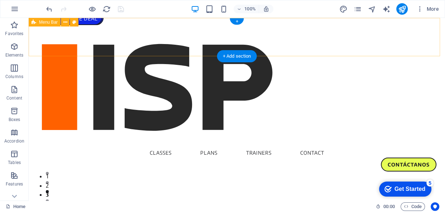
click at [109, 30] on div "Classes Plans Trainers Contact CONTÁCTANOS" at bounding box center [237, 100] width 416 height 164
click at [96, 34] on div "Classes Plans Trainers Contact CONTÁCTANOS" at bounding box center [237, 100] width 416 height 164
select select "header"
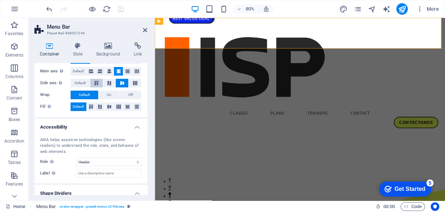
scroll to position [145, 0]
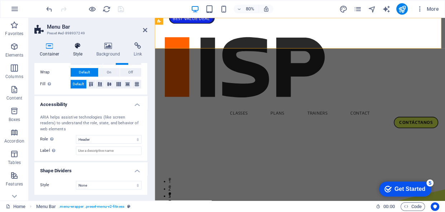
click at [79, 50] on h4 "Style" at bounding box center [79, 49] width 23 height 15
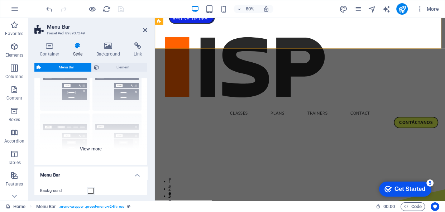
scroll to position [65, 0]
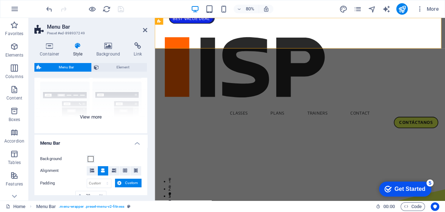
click at [87, 115] on div "Border Centered Default Fixed Loki Trigger Wide XXL" at bounding box center [90, 79] width 113 height 107
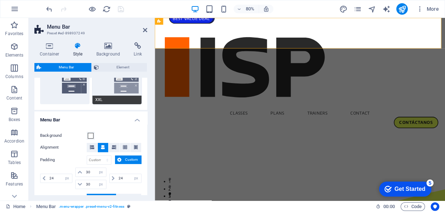
scroll to position [228, 0]
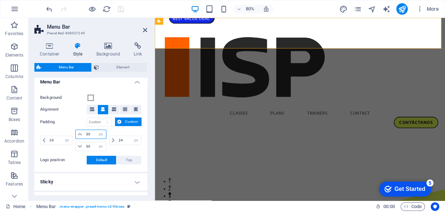
drag, startPoint x: 91, startPoint y: 133, endPoint x: 78, endPoint y: 133, distance: 13.6
click at [78, 133] on div "30 px rem % vh vw" at bounding box center [90, 134] width 31 height 9
type input "20"
drag, startPoint x: 91, startPoint y: 145, endPoint x: 82, endPoint y: 145, distance: 9.3
click at [82, 145] on div "30 px rem % vh vw" at bounding box center [90, 146] width 31 height 9
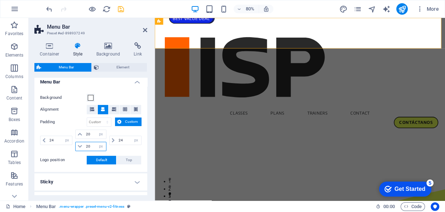
type input "30"
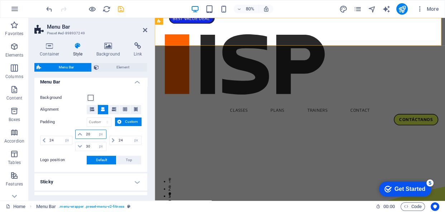
drag, startPoint x: 90, startPoint y: 136, endPoint x: 77, endPoint y: 134, distance: 13.1
click at [77, 134] on div "20 px rem % vh vw" at bounding box center [90, 134] width 31 height 9
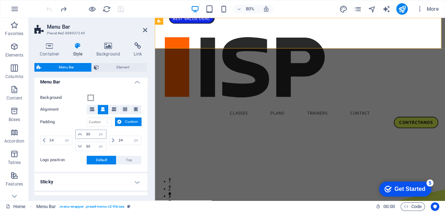
click at [78, 133] on icon at bounding box center [80, 134] width 4 height 4
click at [89, 135] on input "30" at bounding box center [94, 134] width 21 height 9
type input "5"
click at [90, 145] on input "30" at bounding box center [94, 146] width 21 height 9
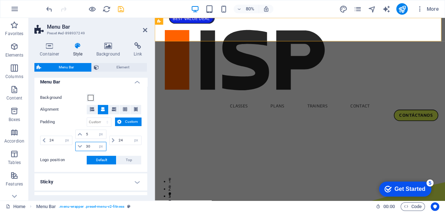
drag, startPoint x: 91, startPoint y: 145, endPoint x: 75, endPoint y: 144, distance: 15.8
click at [75, 144] on div "30 px rem % vh vw" at bounding box center [90, 146] width 31 height 9
type input "10"
drag, startPoint x: 93, startPoint y: 134, endPoint x: 78, endPoint y: 135, distance: 14.8
click at [79, 135] on div "5 px rem % vh vw" at bounding box center [90, 134] width 31 height 9
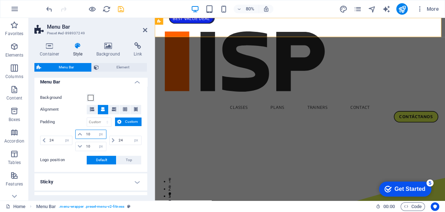
drag, startPoint x: 89, startPoint y: 131, endPoint x: 83, endPoint y: 133, distance: 6.2
click at [83, 133] on div "10 px rem % vh vw" at bounding box center [90, 134] width 31 height 9
type input "15"
drag, startPoint x: 89, startPoint y: 147, endPoint x: 76, endPoint y: 147, distance: 13.6
click at [76, 147] on div "10 px rem % vh vw" at bounding box center [90, 146] width 31 height 9
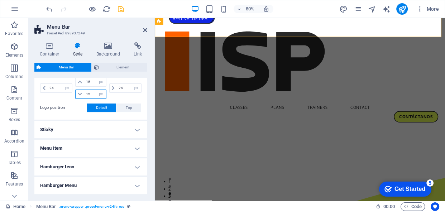
scroll to position [293, 0]
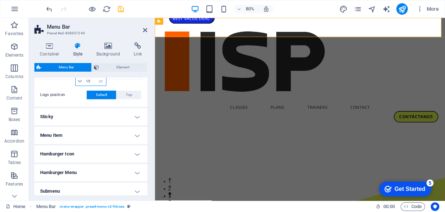
type input "15"
click at [131, 118] on h4 "Sticky" at bounding box center [90, 116] width 113 height 17
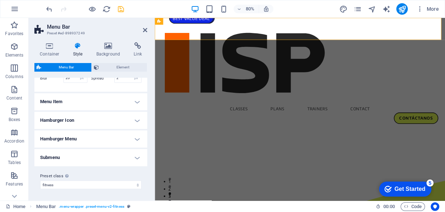
scroll to position [449, 0]
click at [121, 104] on h4 "Menu Item" at bounding box center [90, 101] width 113 height 17
click at [80, 118] on h4 "Hamburger Icon" at bounding box center [90, 119] width 113 height 17
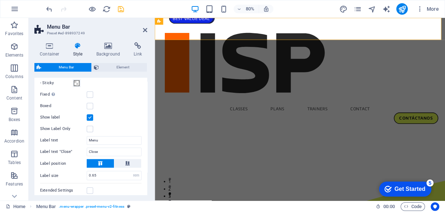
scroll to position [765, 0]
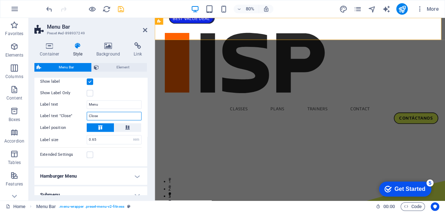
click at [103, 120] on input "Close" at bounding box center [114, 116] width 55 height 9
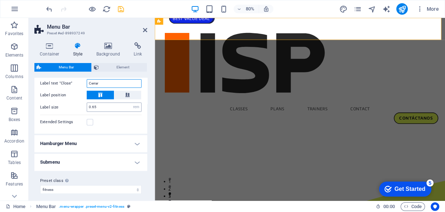
scroll to position [810, 0]
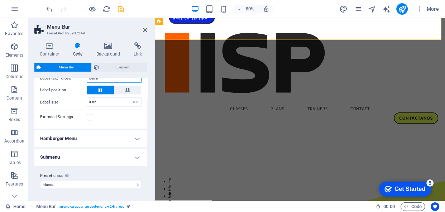
type input "Cerrar"
click at [120, 137] on h4 "Hamburger Menu" at bounding box center [90, 138] width 113 height 17
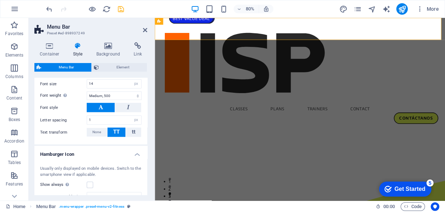
scroll to position [592, 0]
click at [121, 10] on icon "save" at bounding box center [121, 9] width 8 height 8
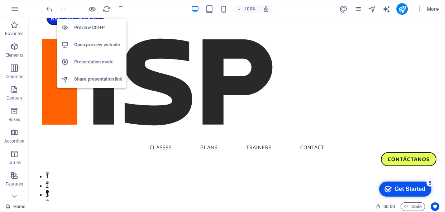
click at [99, 45] on h6 "Open preview website" at bounding box center [98, 44] width 48 height 9
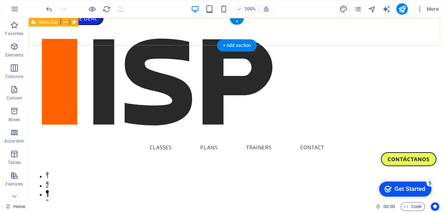
click at [103, 27] on div "Classes Plans Trainers Contact CONTÁCTANOS" at bounding box center [237, 95] width 416 height 154
select select "px"
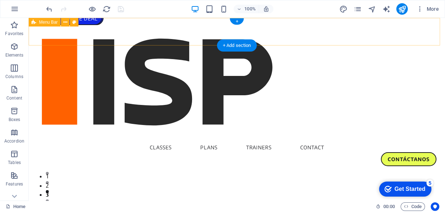
select select "px"
select select "sticky_menu"
select select "px"
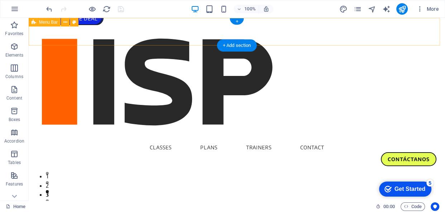
select select "px"
select select "hover_border_bottom"
select select "px"
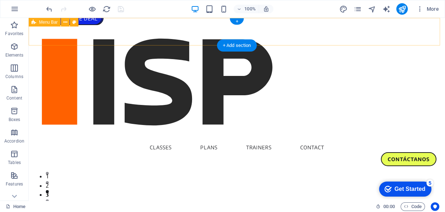
select select "rem"
select select "link-special-font"
select select "px"
select select "500"
select select "px"
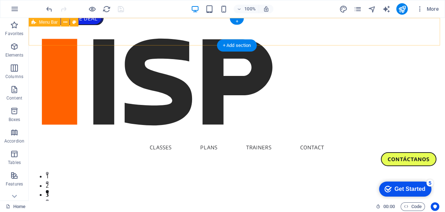
select select "rem"
select select "%"
select select "rem"
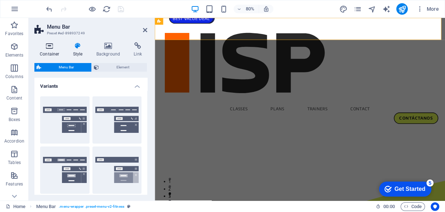
click at [52, 50] on h4 "Container" at bounding box center [50, 49] width 33 height 15
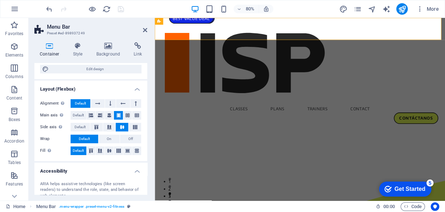
scroll to position [0, 0]
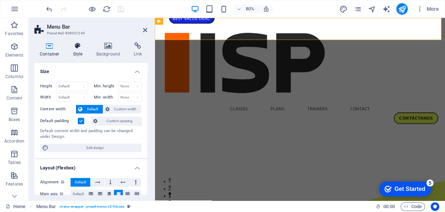
click at [76, 47] on icon at bounding box center [78, 45] width 20 height 7
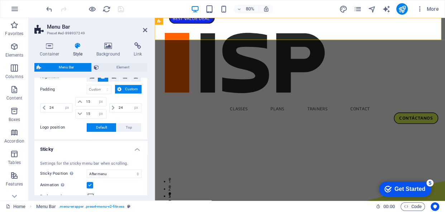
scroll to position [228, 0]
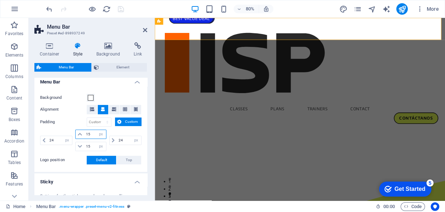
drag, startPoint x: 91, startPoint y: 133, endPoint x: 79, endPoint y: 136, distance: 13.0
click at [79, 136] on div "15 px rem % vh vw" at bounding box center [90, 134] width 31 height 9
click at [63, 130] on div "24 px rem % vh vw" at bounding box center [57, 140] width 34 height 21
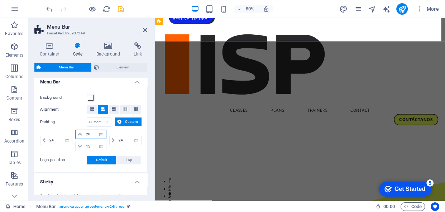
drag, startPoint x: 91, startPoint y: 136, endPoint x: 75, endPoint y: 136, distance: 16.1
click at [75, 136] on div "20 px rem % vh vw" at bounding box center [90, 134] width 31 height 9
type input "18"
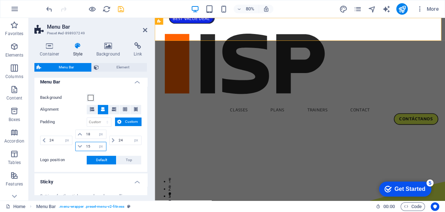
drag, startPoint x: 92, startPoint y: 145, endPoint x: 83, endPoint y: 145, distance: 8.2
click at [84, 145] on input "15" at bounding box center [94, 146] width 21 height 9
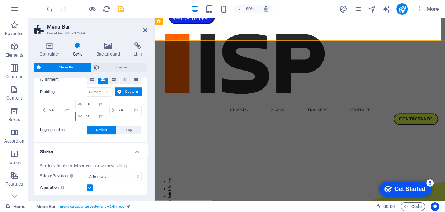
scroll to position [260, 0]
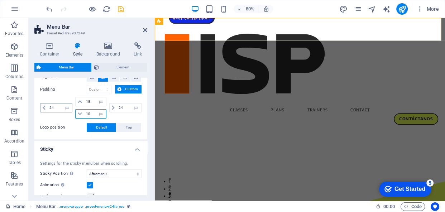
type input "10"
click at [59, 110] on input "24" at bounding box center [60, 108] width 24 height 9
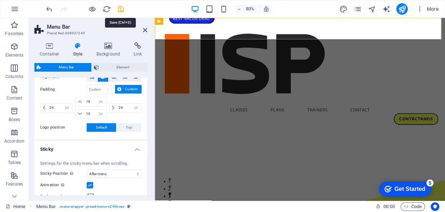
click at [121, 11] on icon "save" at bounding box center [121, 9] width 8 height 8
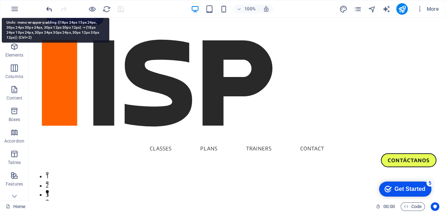
click at [48, 9] on icon "undo" at bounding box center [49, 9] width 8 height 8
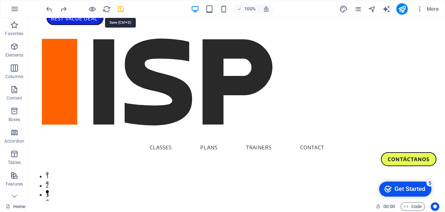
click at [122, 7] on icon "save" at bounding box center [121, 9] width 8 height 8
